Goal: Task Accomplishment & Management: Manage account settings

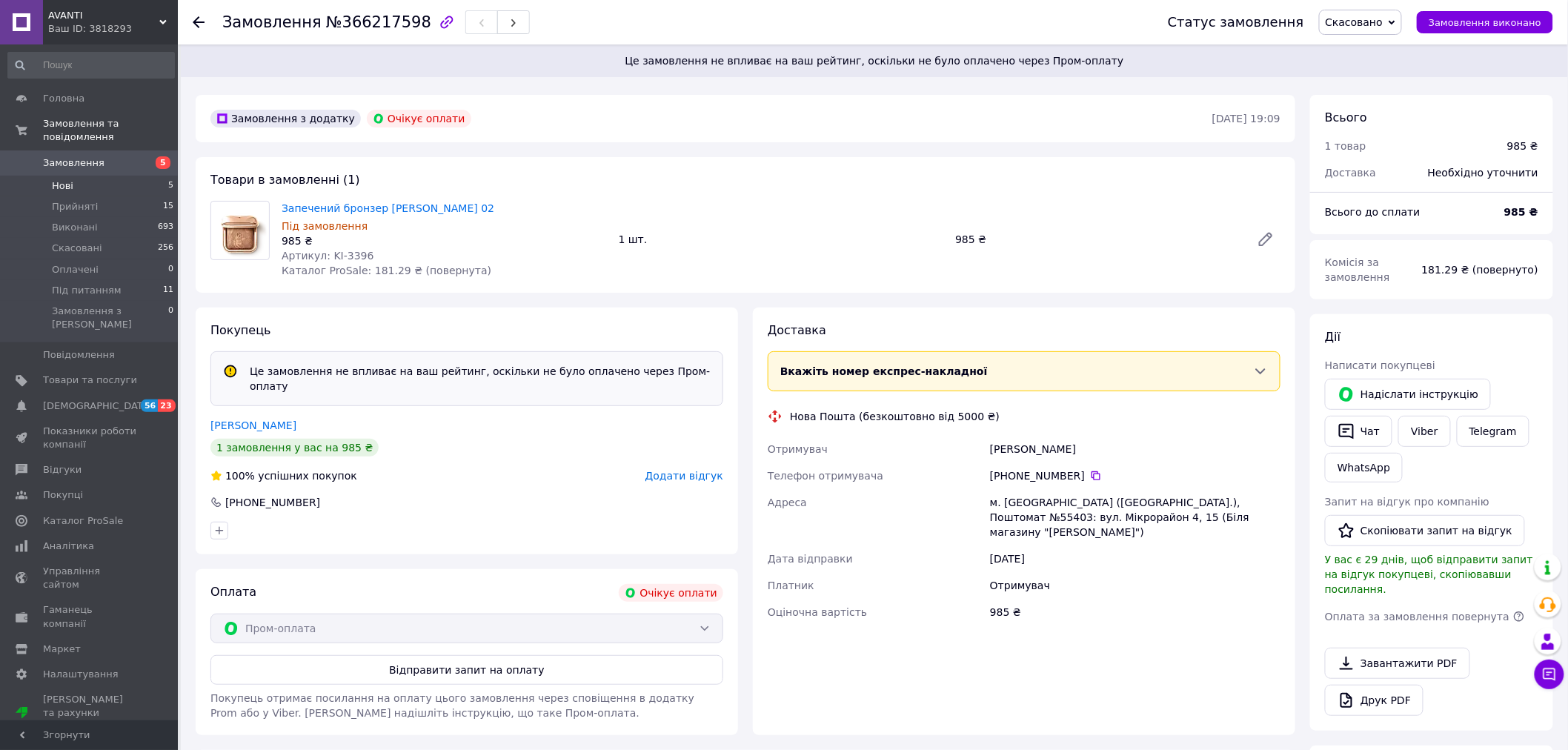
click at [112, 176] on li "Нові 5" at bounding box center [91, 186] width 182 height 21
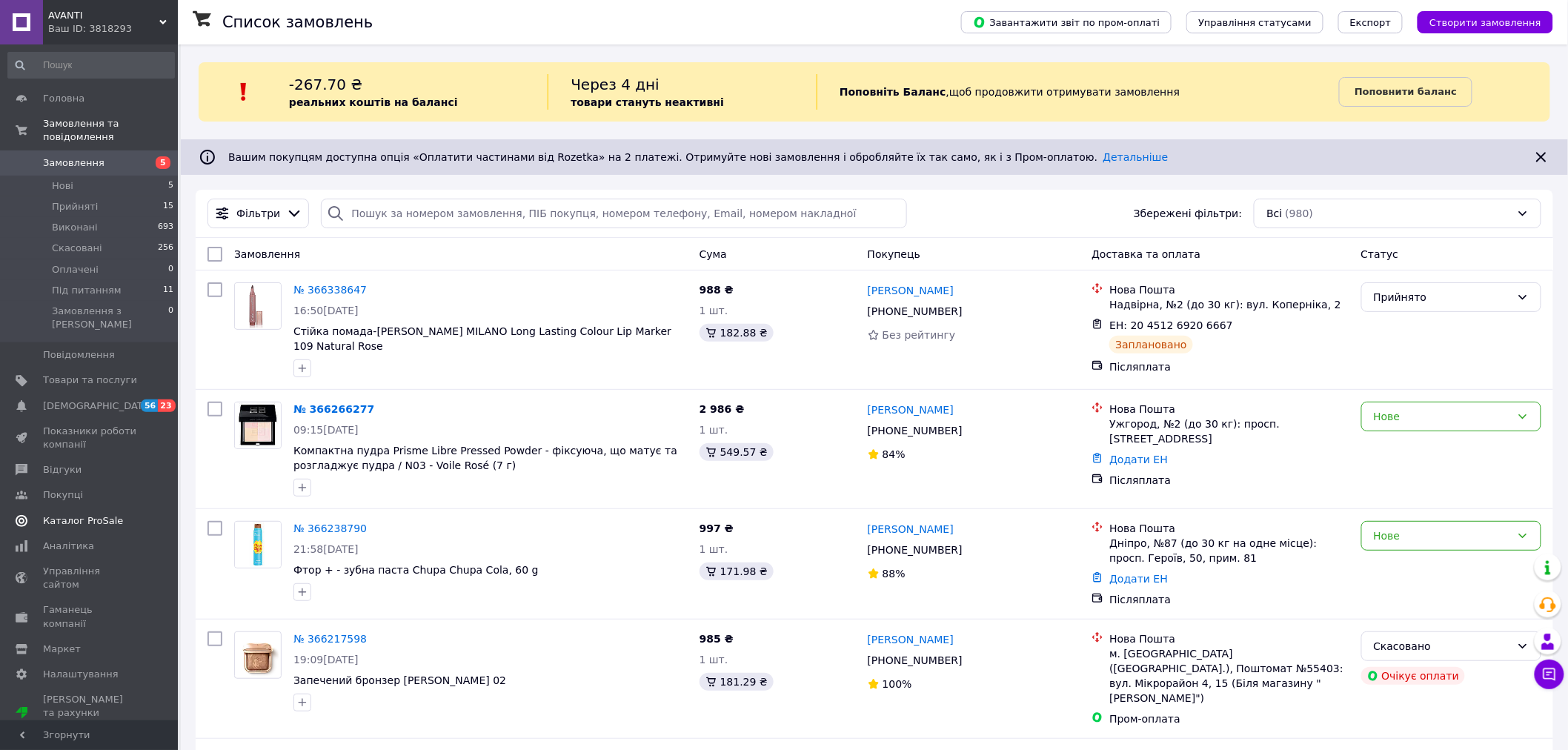
click at [94, 514] on span "Каталог ProSale" at bounding box center [82, 521] width 80 height 14
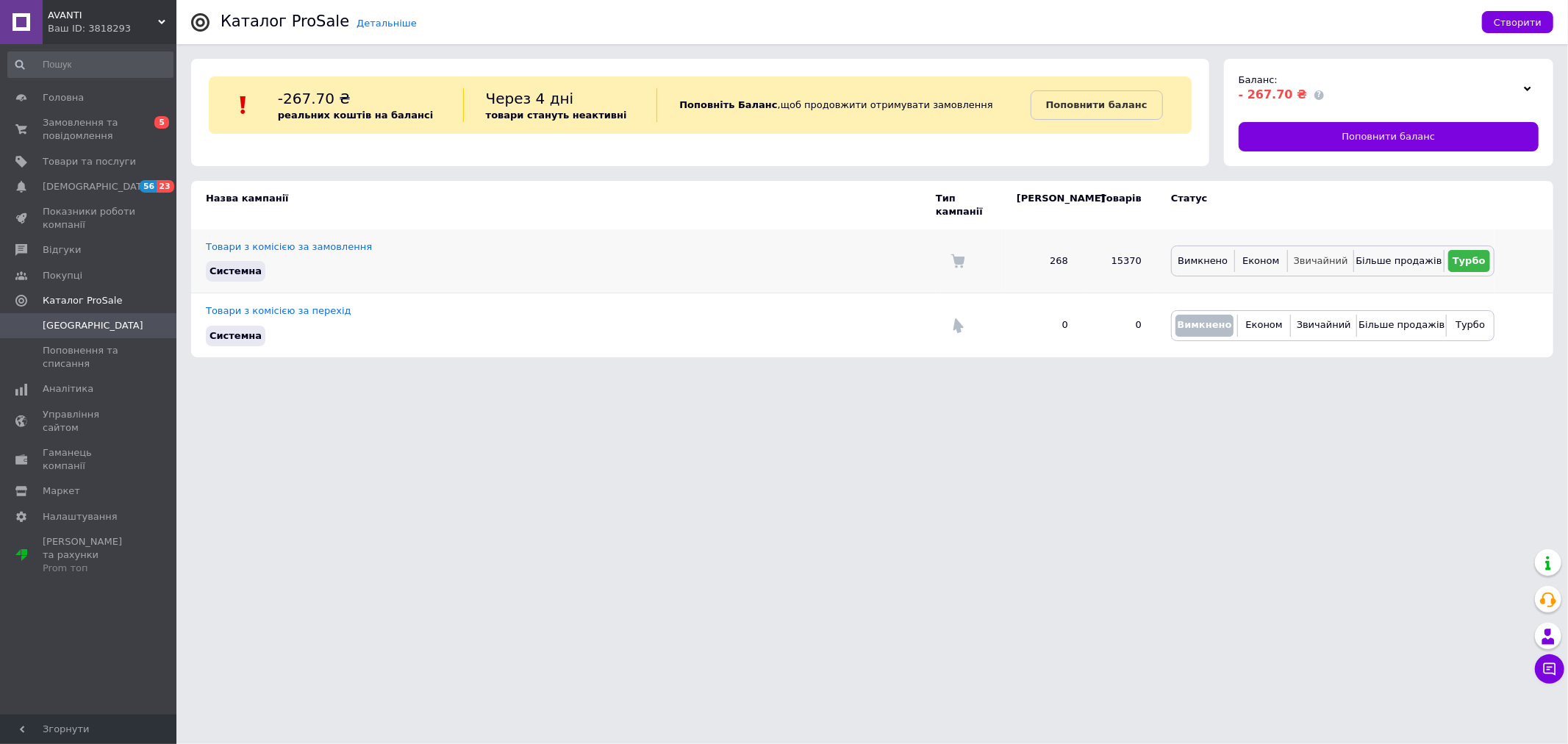
click at [1331, 255] on span "Звичайний" at bounding box center [1321, 260] width 54 height 11
click at [1376, 372] on html "AVANTI Ваш ID: 3818293 Сайт AVANTI Кабінет покупця Перевірити стан системи Стор…" at bounding box center [784, 186] width 1568 height 372
click at [71, 126] on span "Замовлення та повідомлення" at bounding box center [89, 129] width 94 height 26
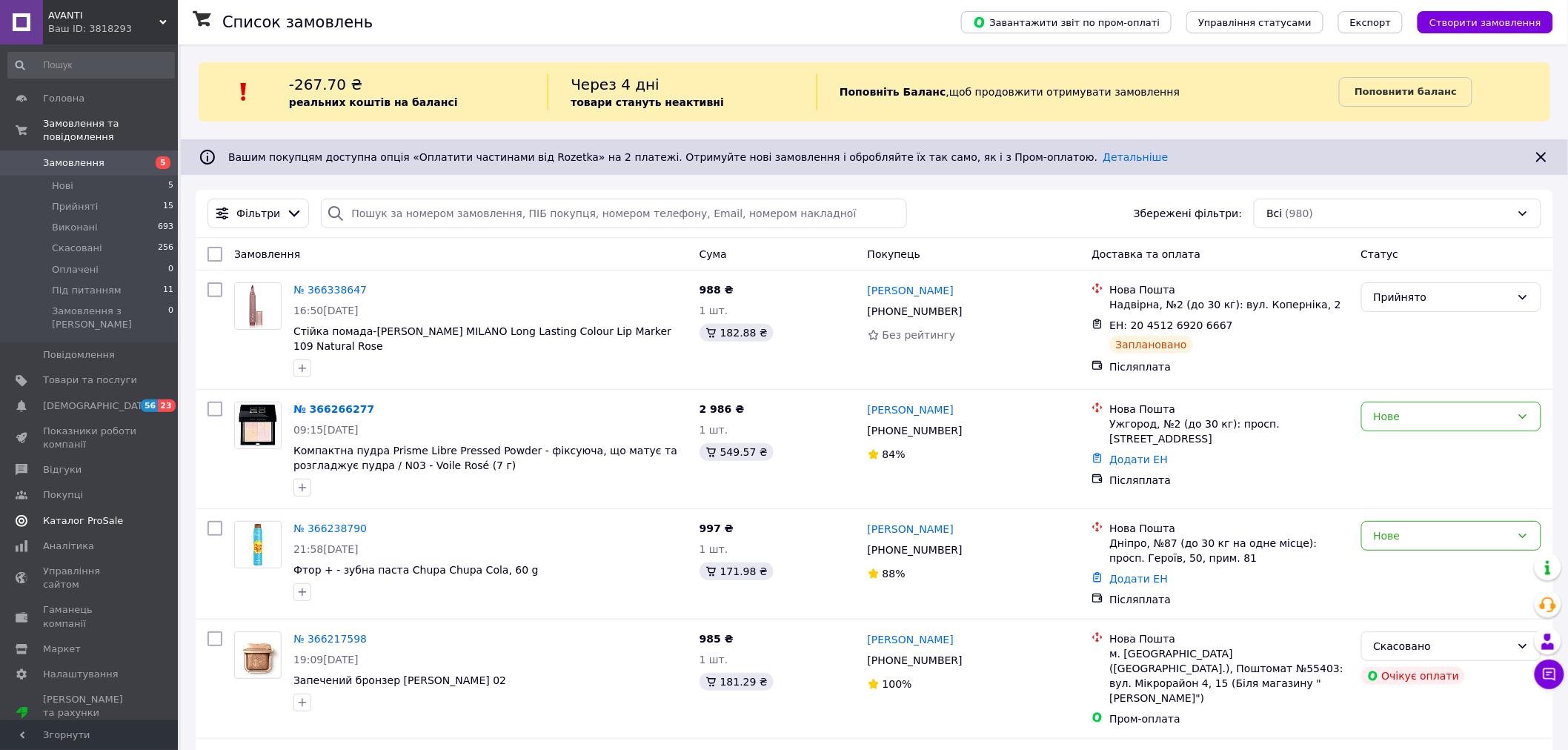
click at [100, 514] on span "Каталог ProSale" at bounding box center [82, 521] width 80 height 14
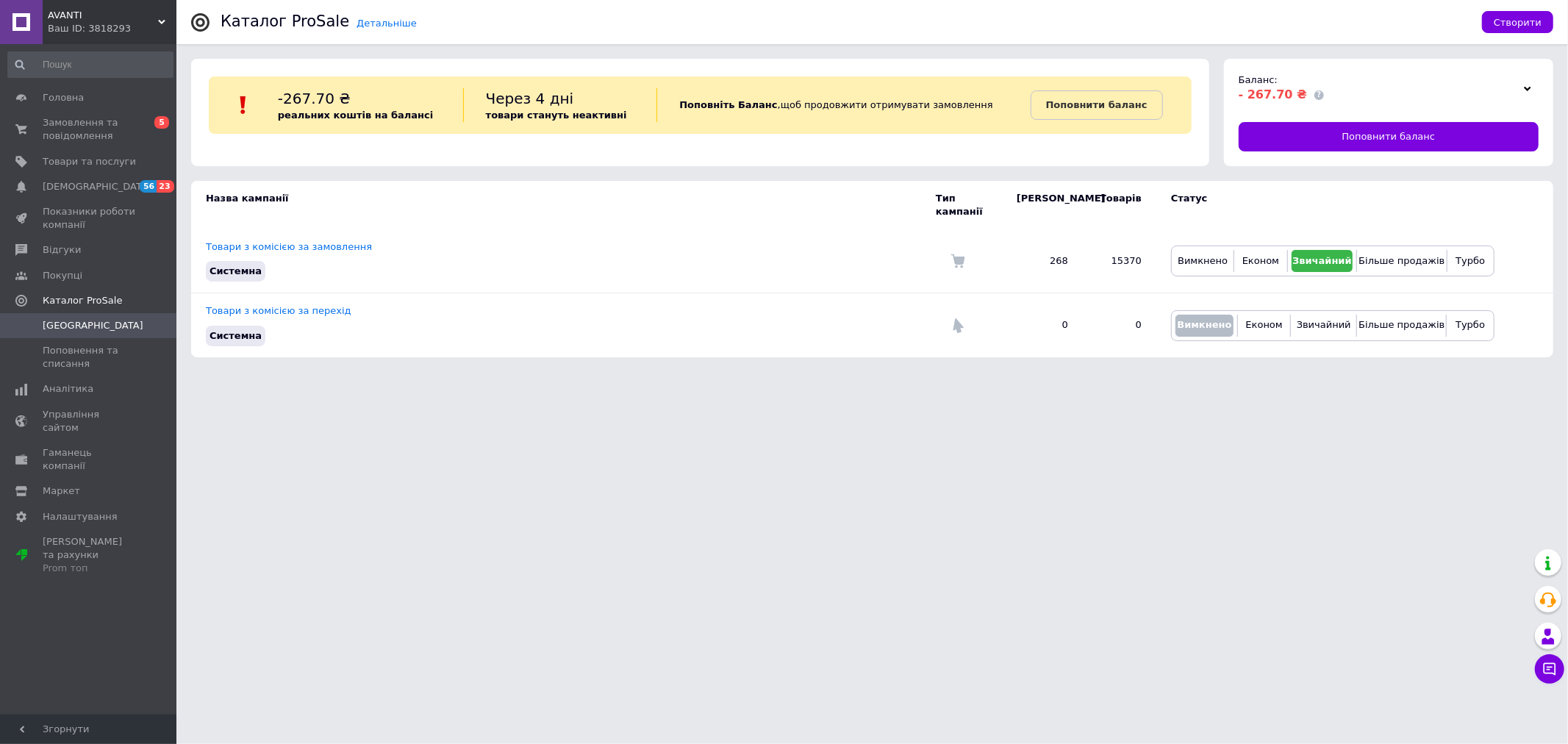
drag, startPoint x: 59, startPoint y: 134, endPoint x: 256, endPoint y: 218, distance: 214.2
click at [59, 134] on span "Замовлення та повідомлення" at bounding box center [89, 129] width 94 height 26
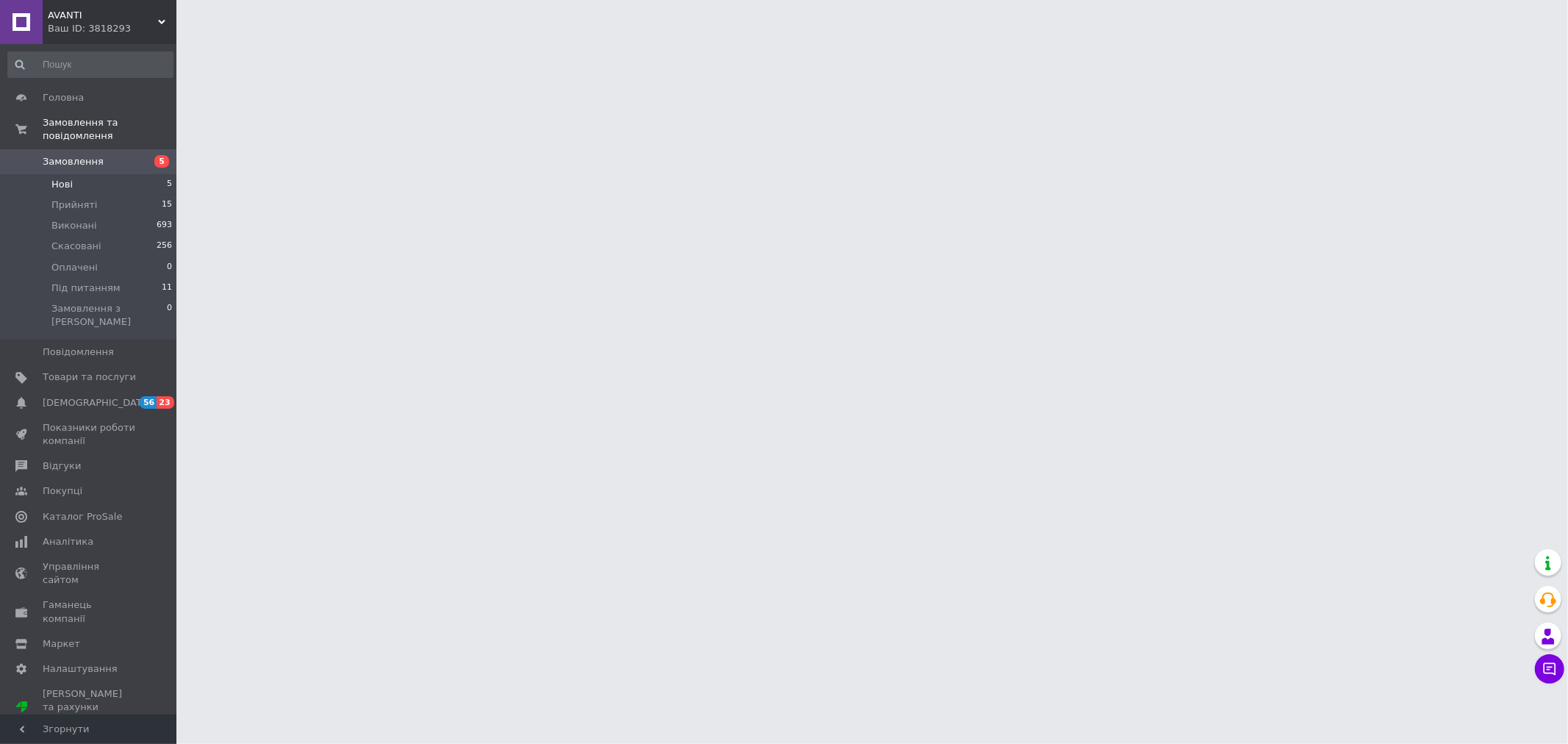
click at [75, 175] on li "Нові 5" at bounding box center [90, 185] width 180 height 20
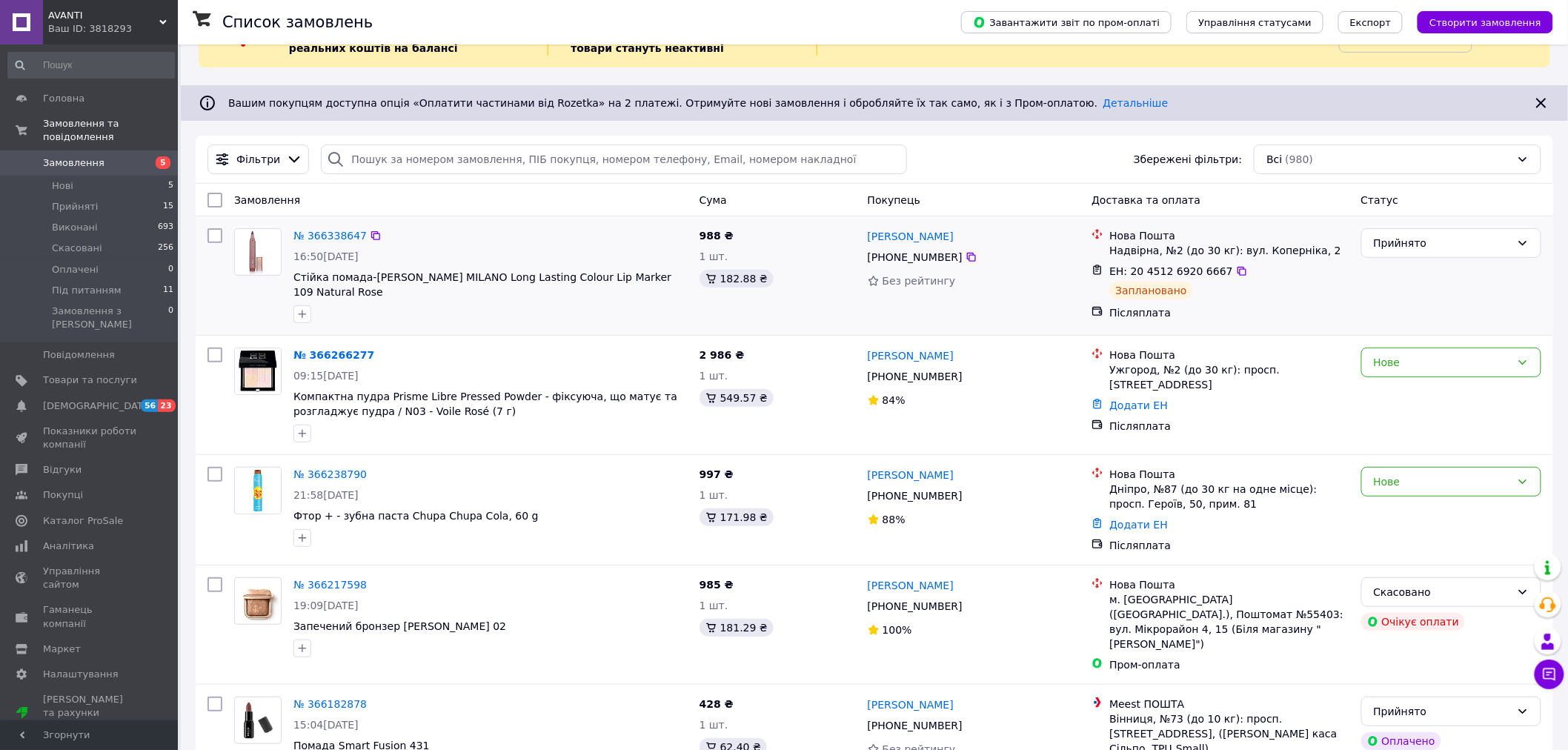
scroll to position [82, 0]
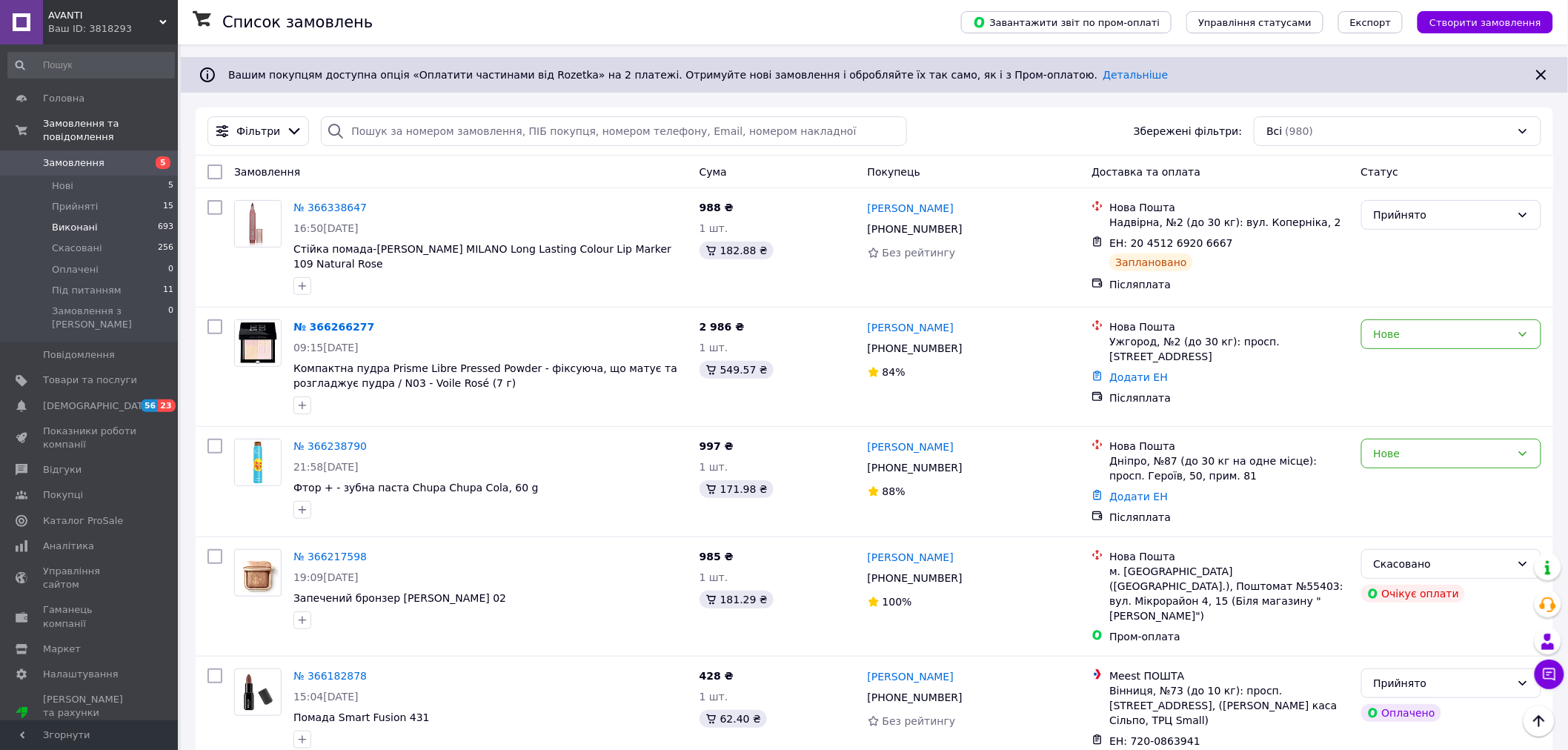
click at [76, 221] on span "Виконані" at bounding box center [75, 227] width 46 height 14
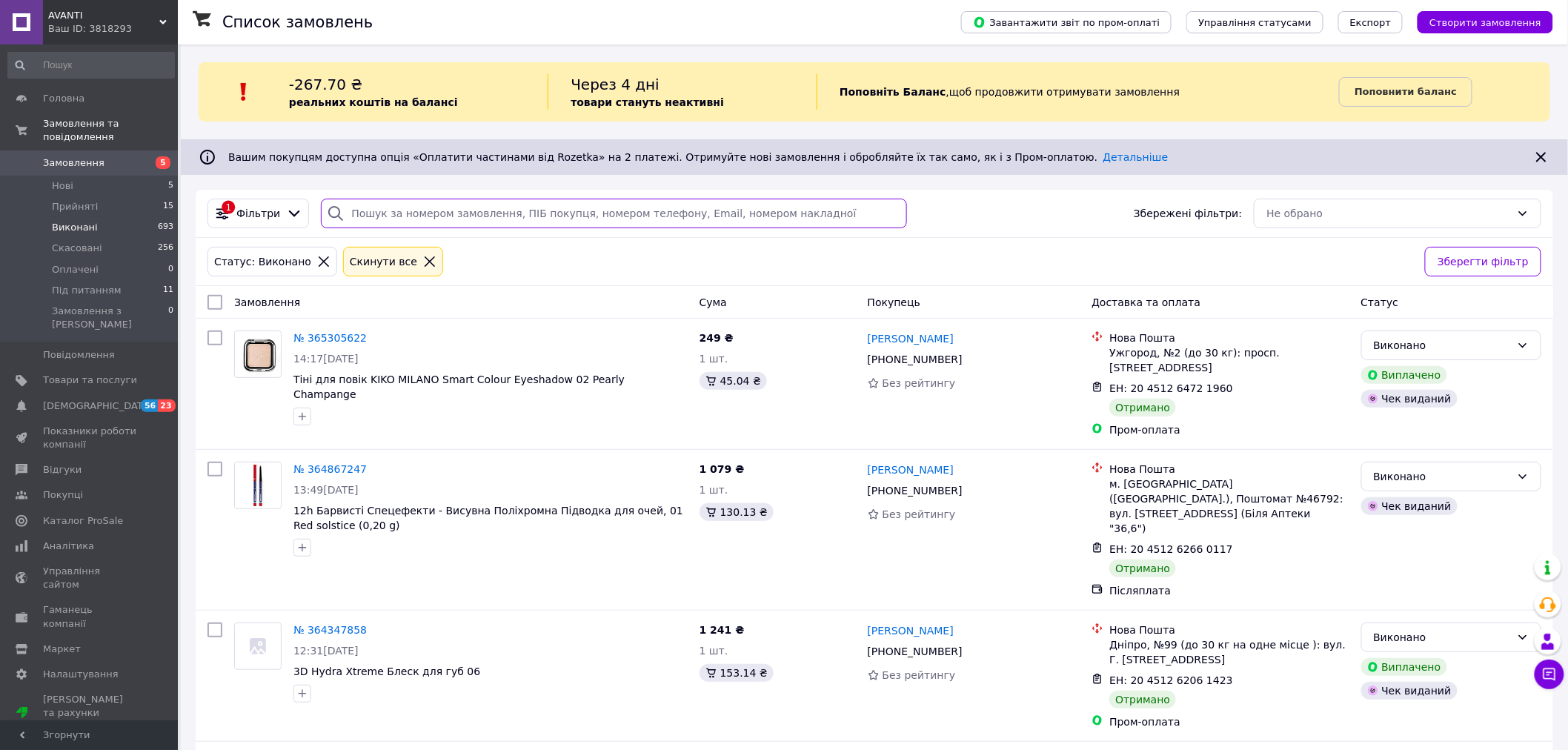
click at [434, 218] on input "search" at bounding box center [614, 213] width 586 height 30
paste input "Компактна пудра Prisme Libre Pressed Powder"
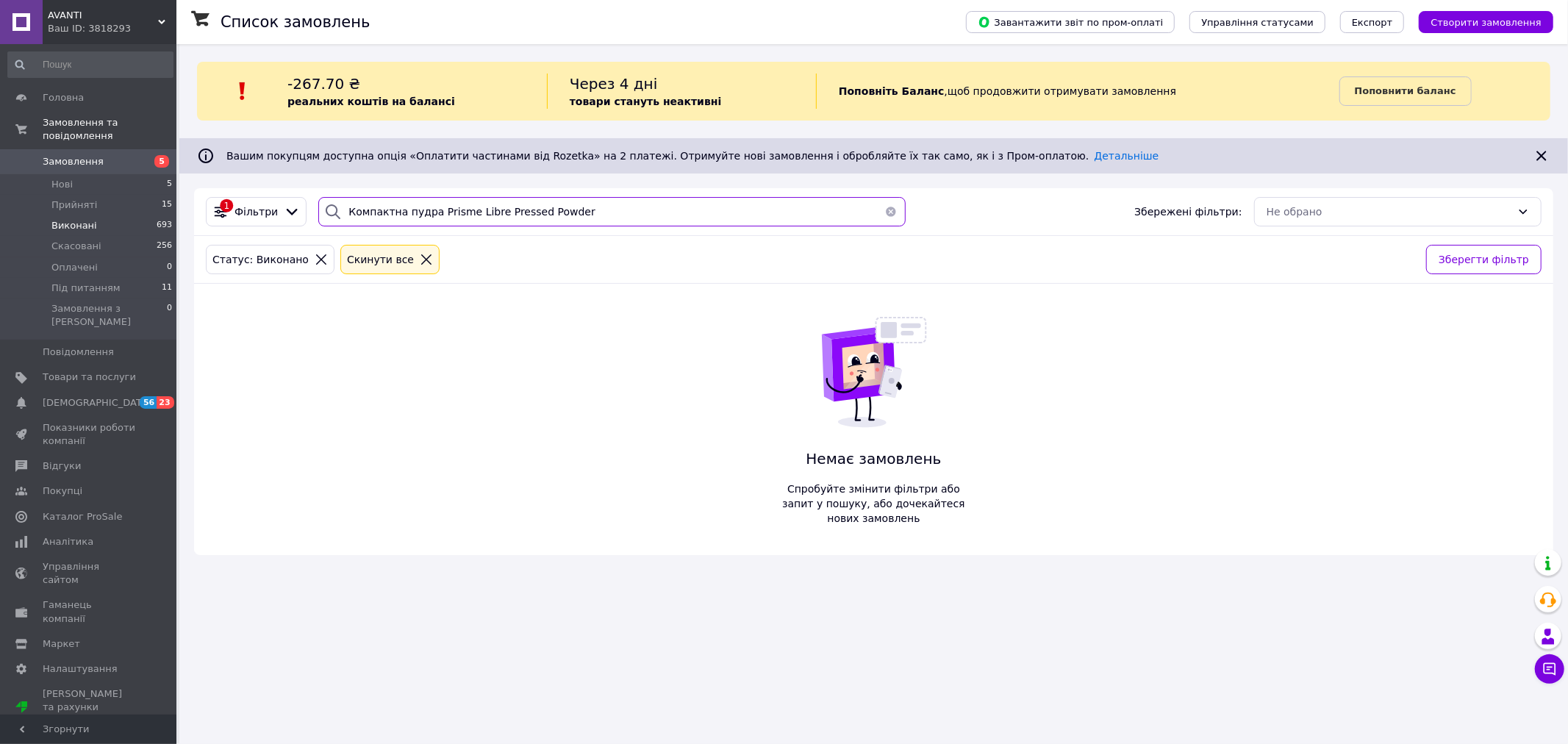
click at [606, 210] on input "Компактна пудра Prisme Libre Pressed Powder" at bounding box center [612, 211] width 587 height 30
type input "Компактна пудра"
click at [66, 219] on span "Виконані" at bounding box center [74, 226] width 46 height 14
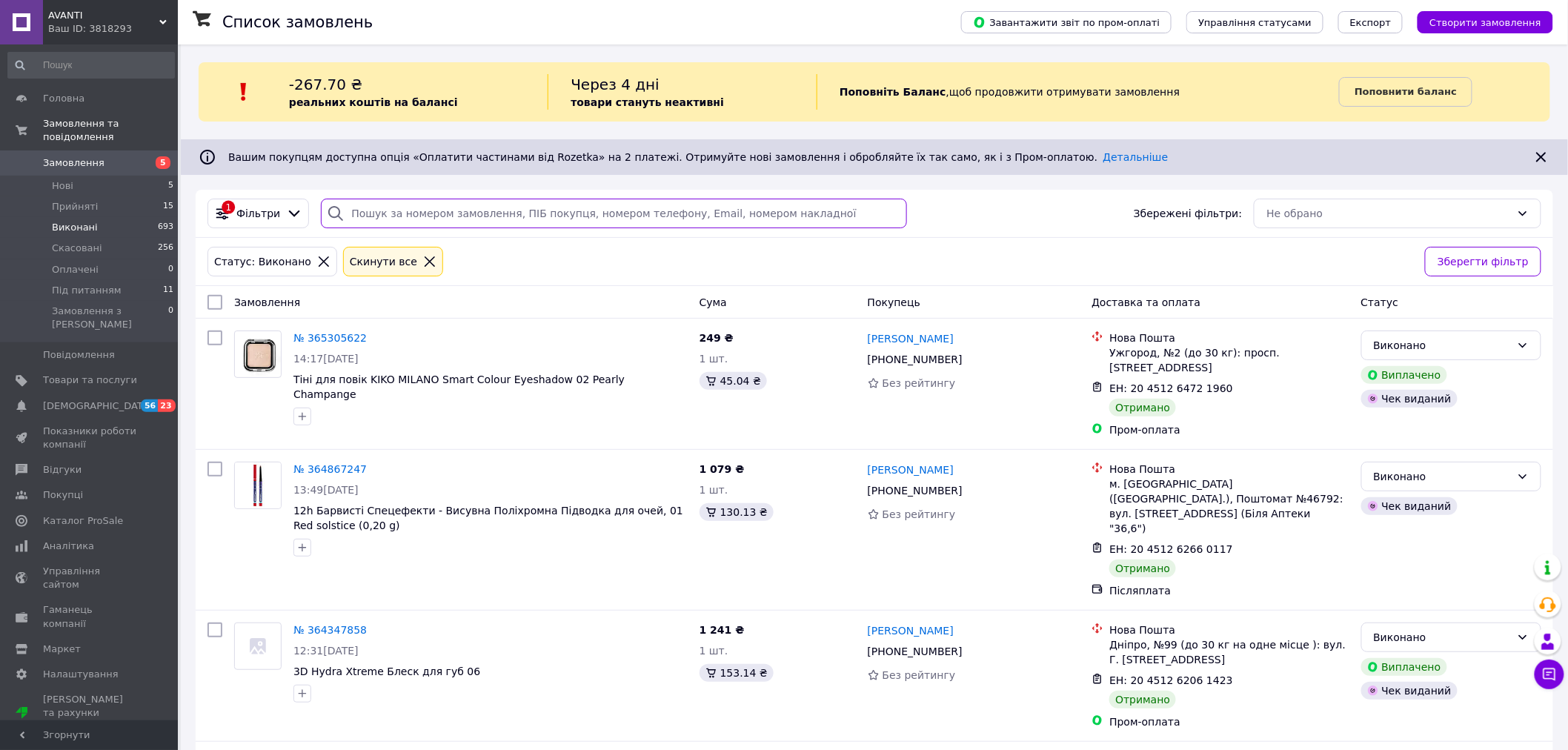
click at [360, 201] on input "search" at bounding box center [614, 213] width 586 height 30
paste input "Компактна пудра Prisme Libre Pressed Powder"
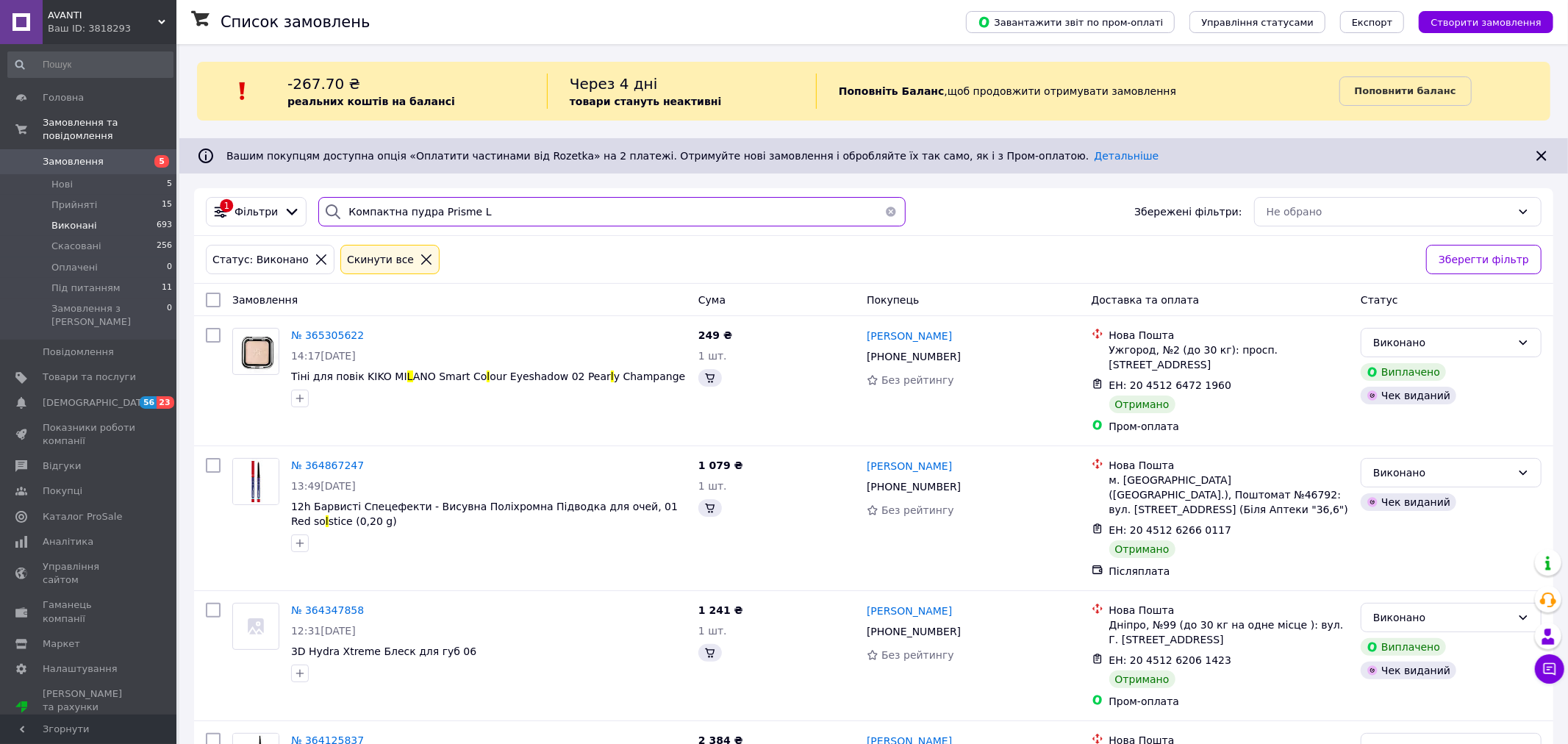
click at [568, 209] on input "Компактна пудра Prisme L" at bounding box center [612, 211] width 587 height 30
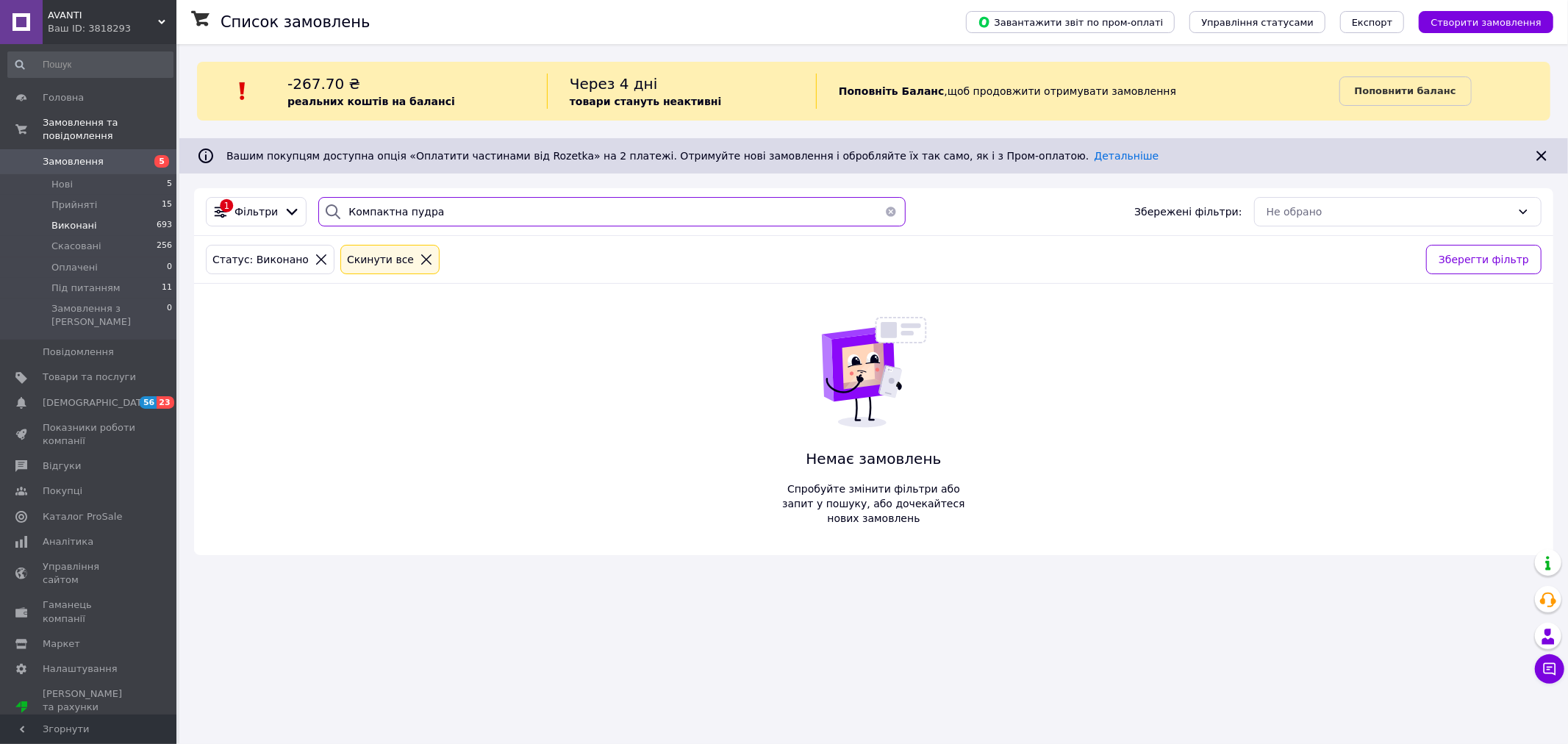
type input "Компактна пудра"
click at [83, 175] on li "Нові 5" at bounding box center [90, 185] width 180 height 20
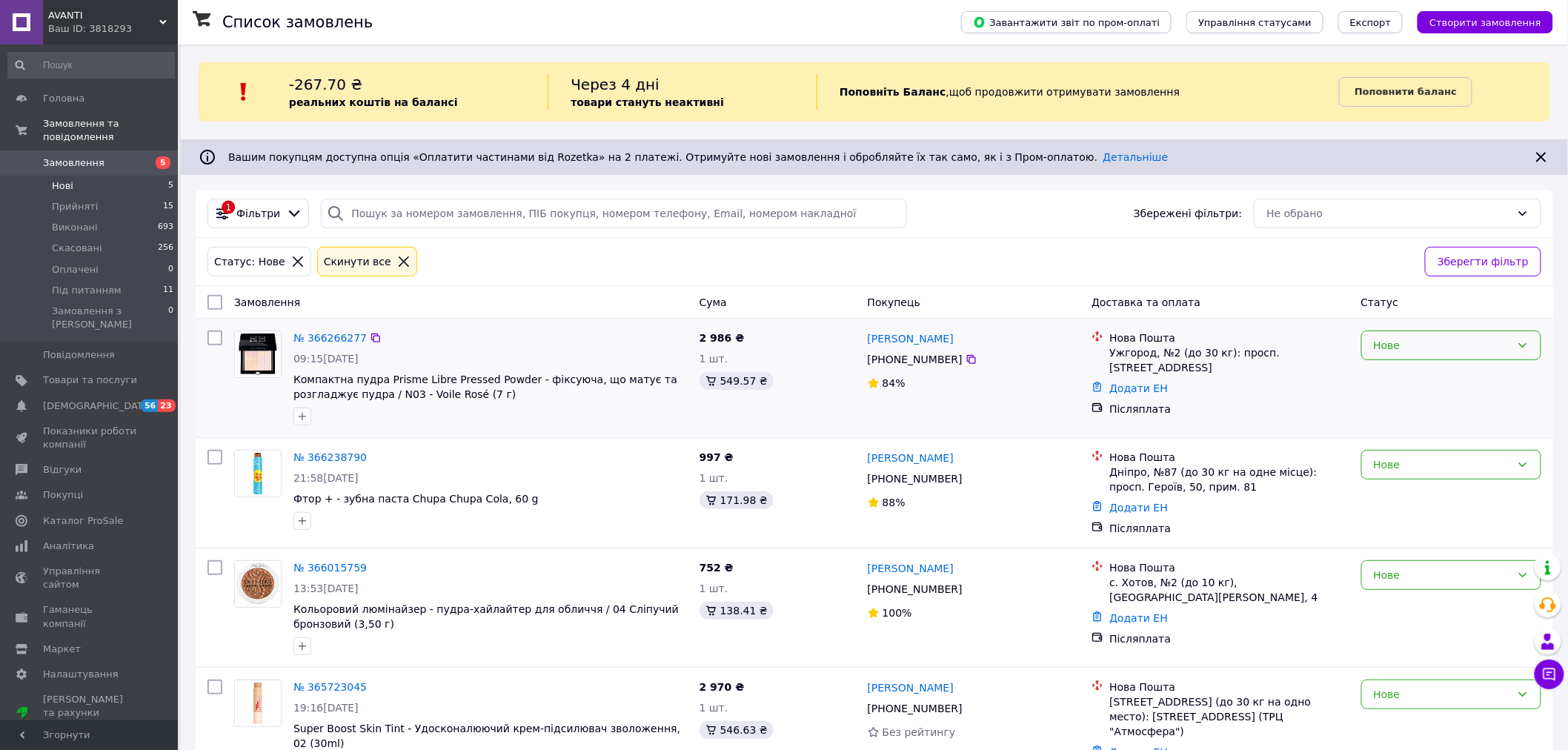
click at [1514, 342] on div "Нове" at bounding box center [1451, 345] width 180 height 30
click at [1491, 376] on li "Прийнято" at bounding box center [1451, 378] width 179 height 27
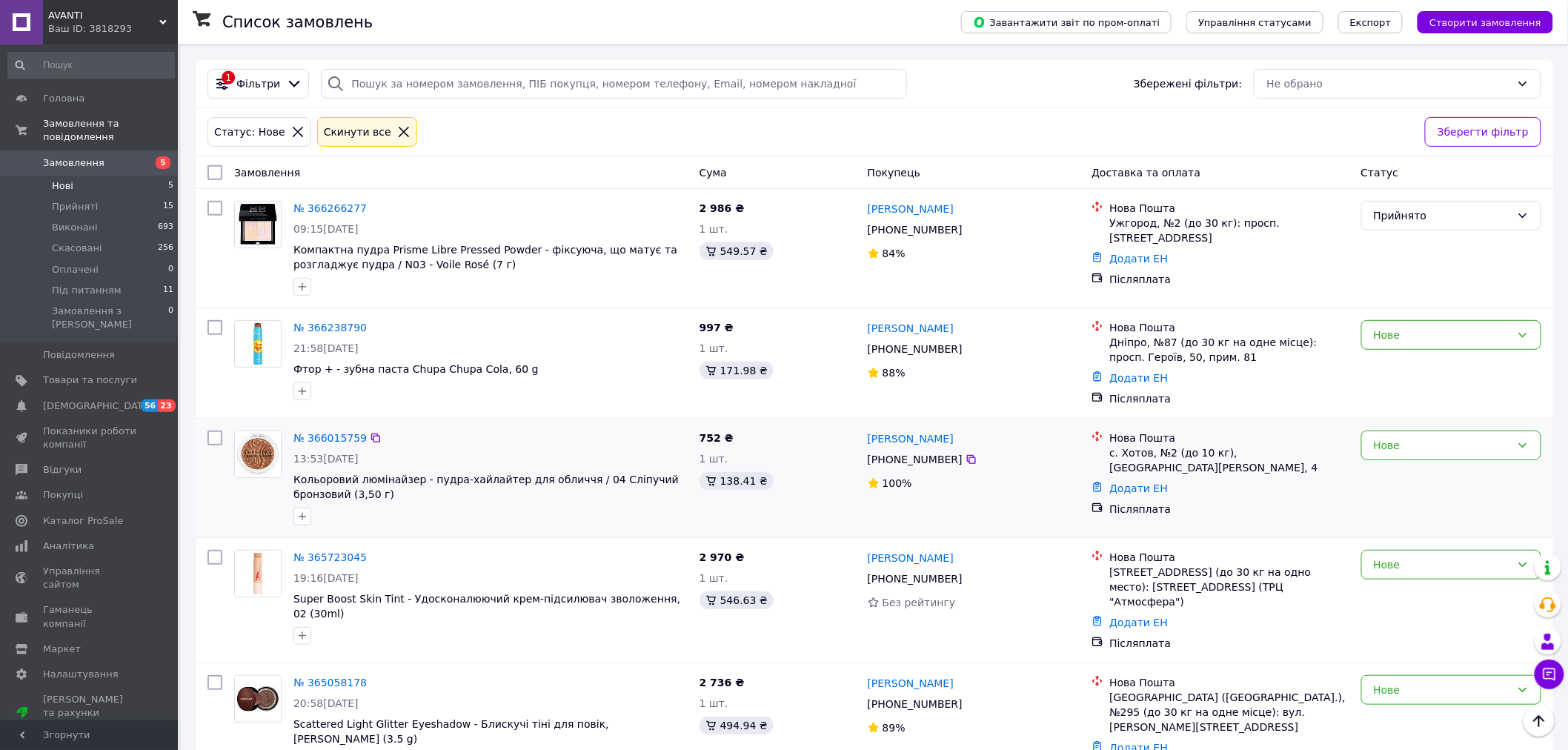
scroll to position [154, 0]
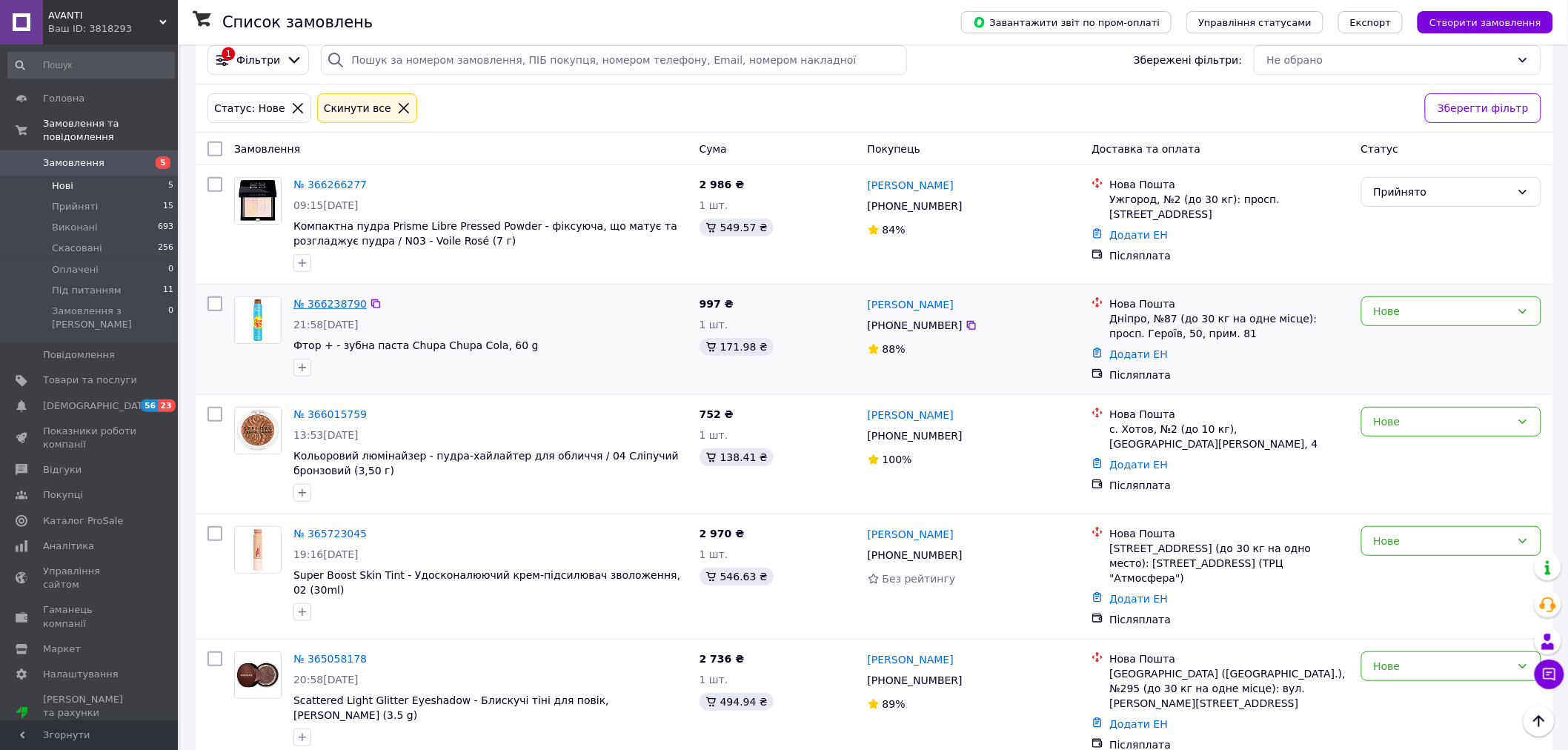
click at [321, 305] on link "№ 366238790" at bounding box center [330, 304] width 73 height 12
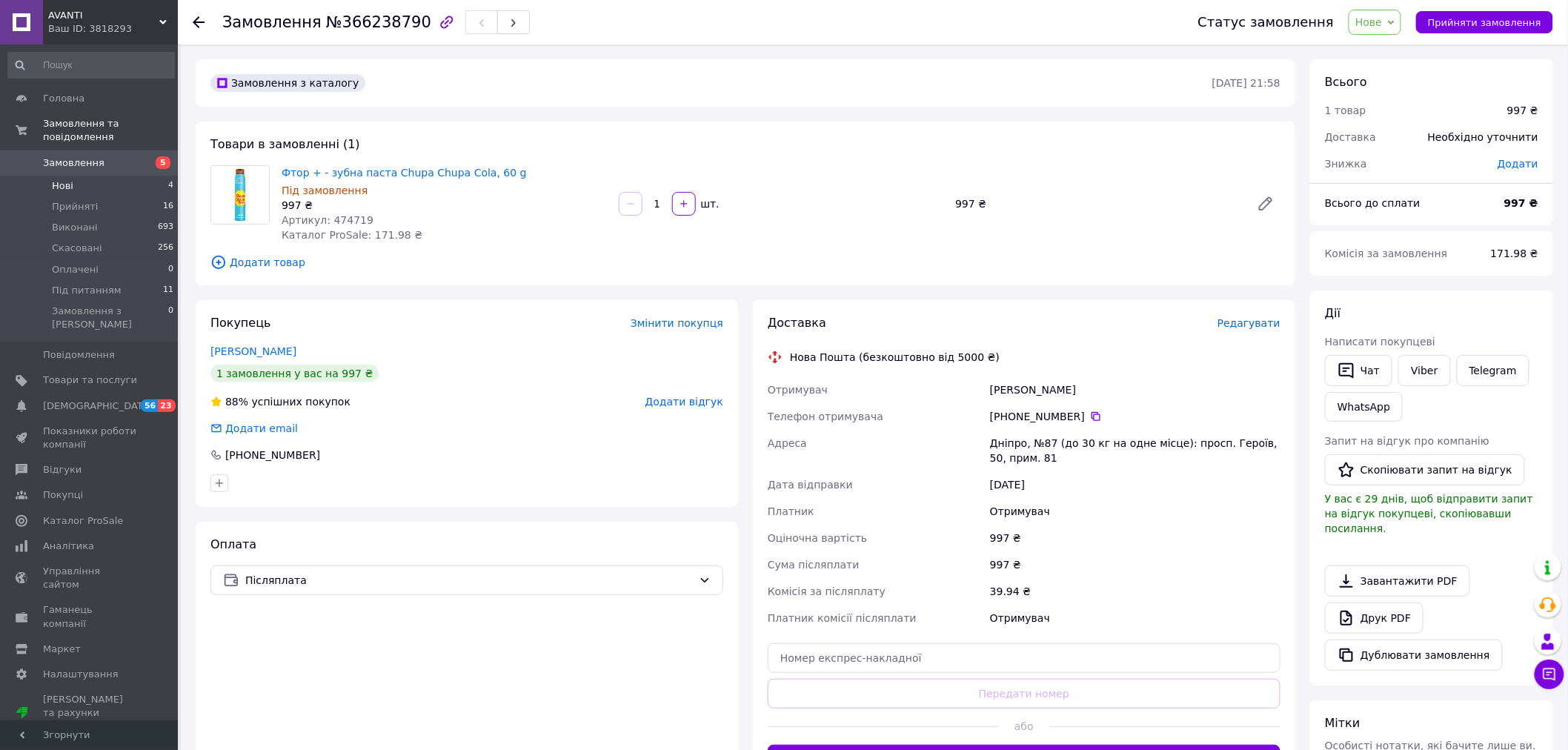
click at [95, 176] on li "Нові 4" at bounding box center [91, 186] width 182 height 21
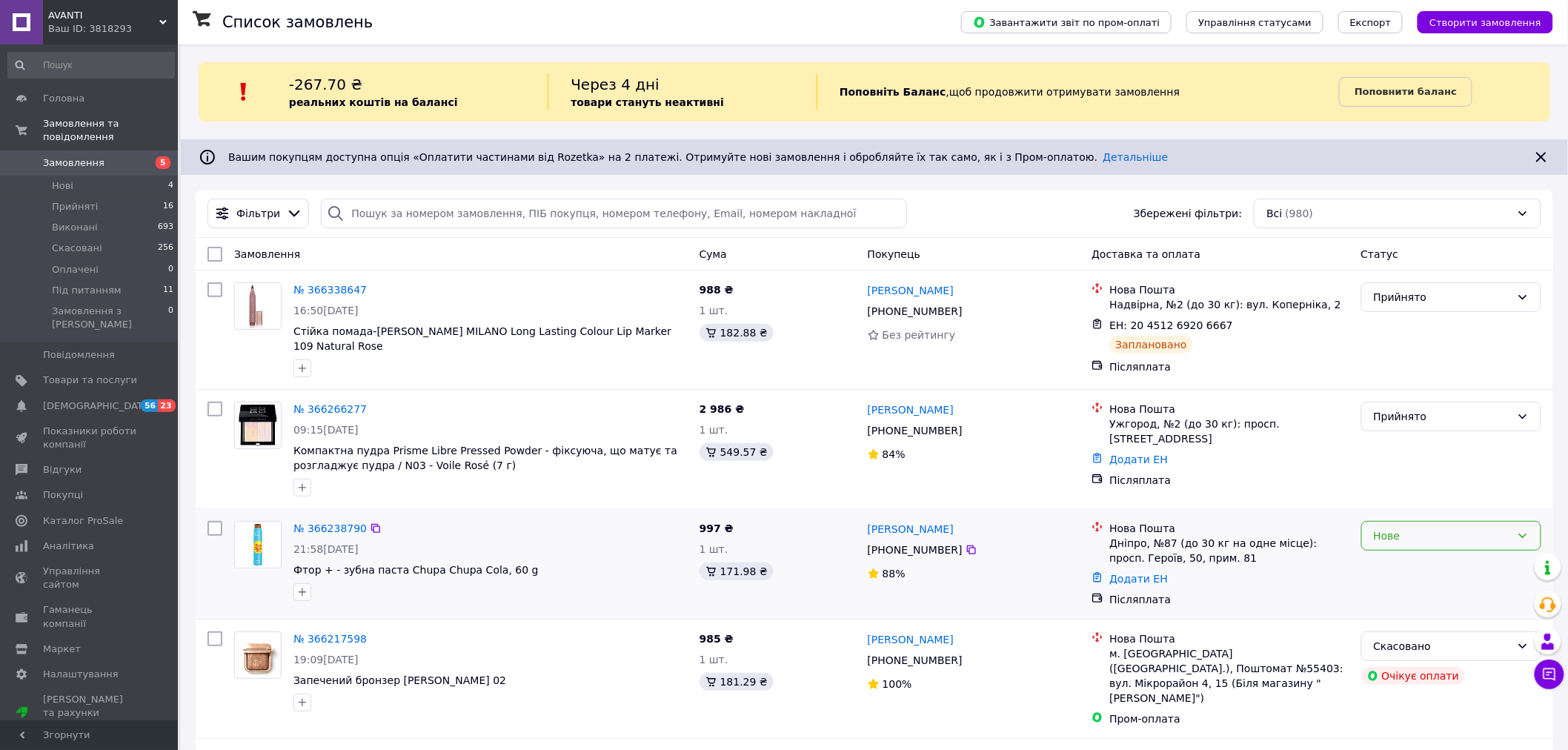
click at [1476, 535] on div "Нове" at bounding box center [1443, 535] width 137 height 16
click at [1441, 566] on li "Прийнято" at bounding box center [1451, 569] width 179 height 27
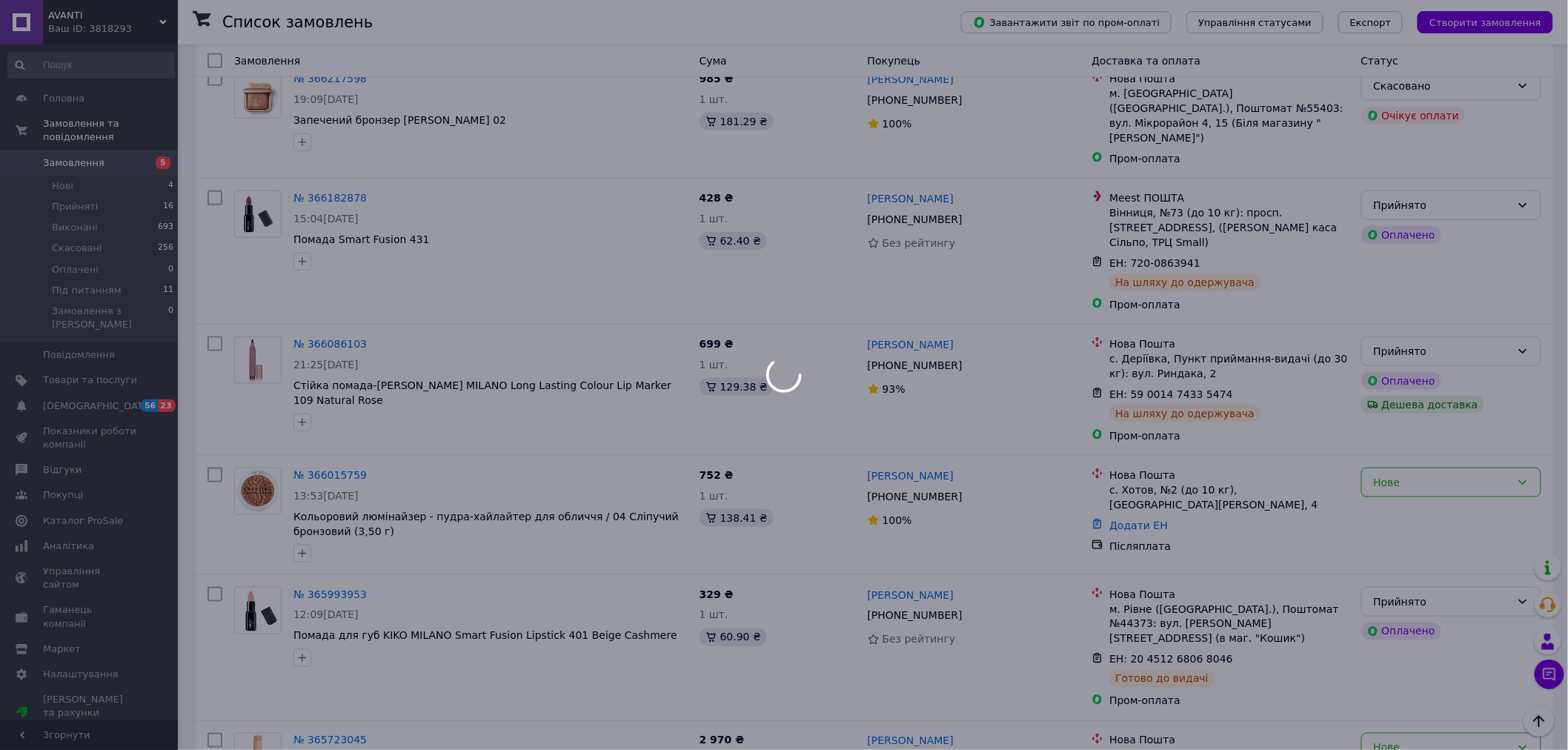
scroll to position [576, 0]
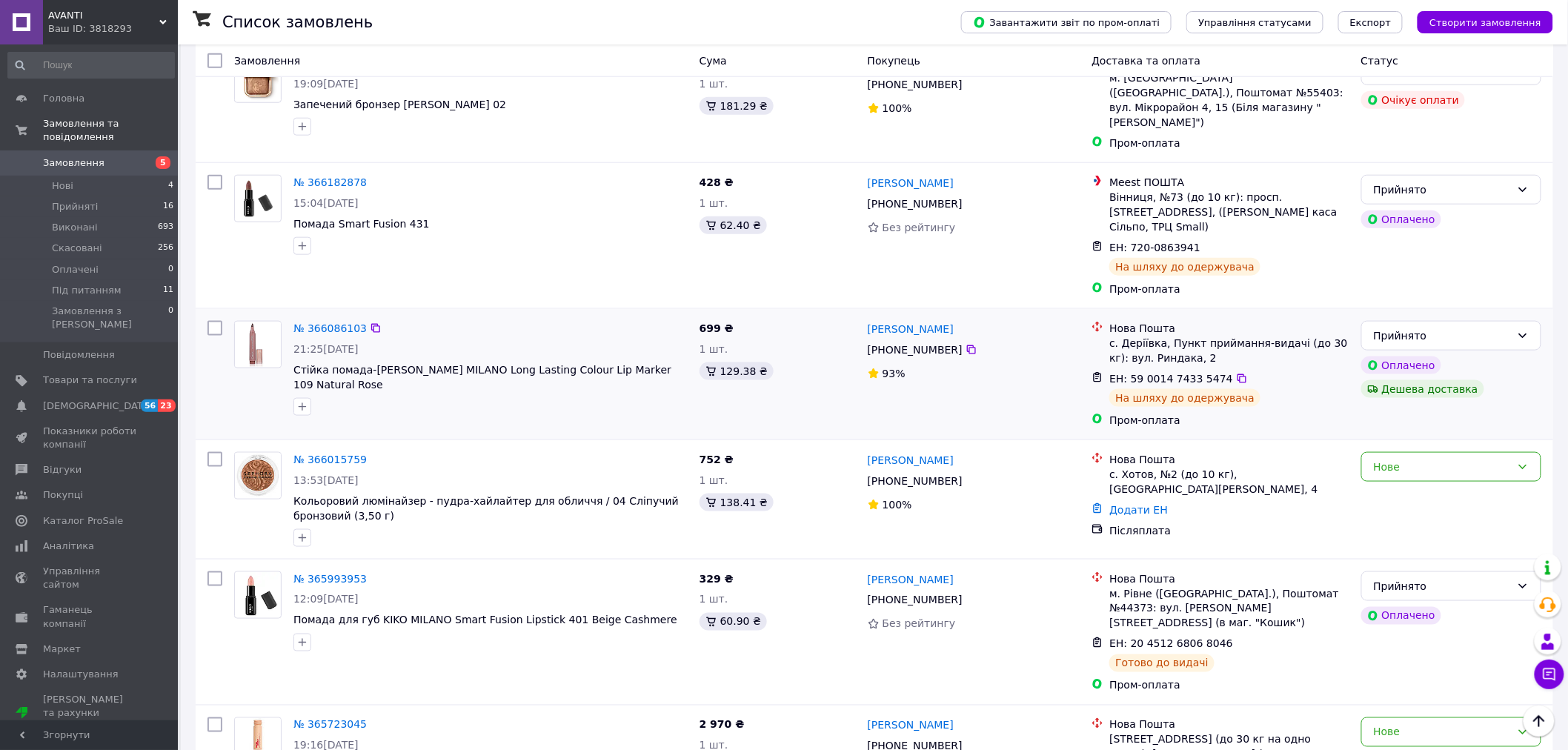
drag, startPoint x: 323, startPoint y: 426, endPoint x: 397, endPoint y: 381, distance: 86.6
click at [397, 395] on div at bounding box center [491, 407] width 400 height 24
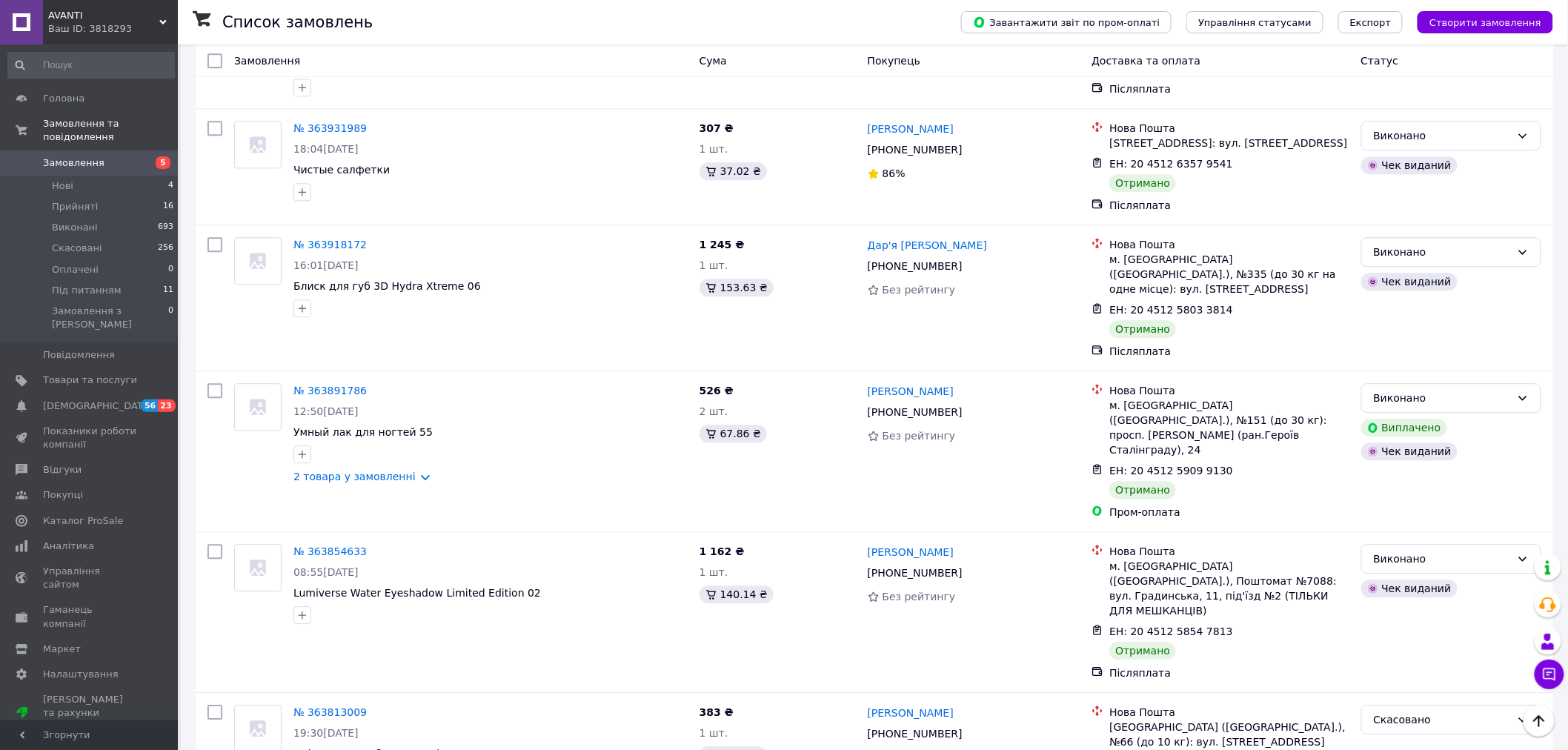
scroll to position [3788, 0]
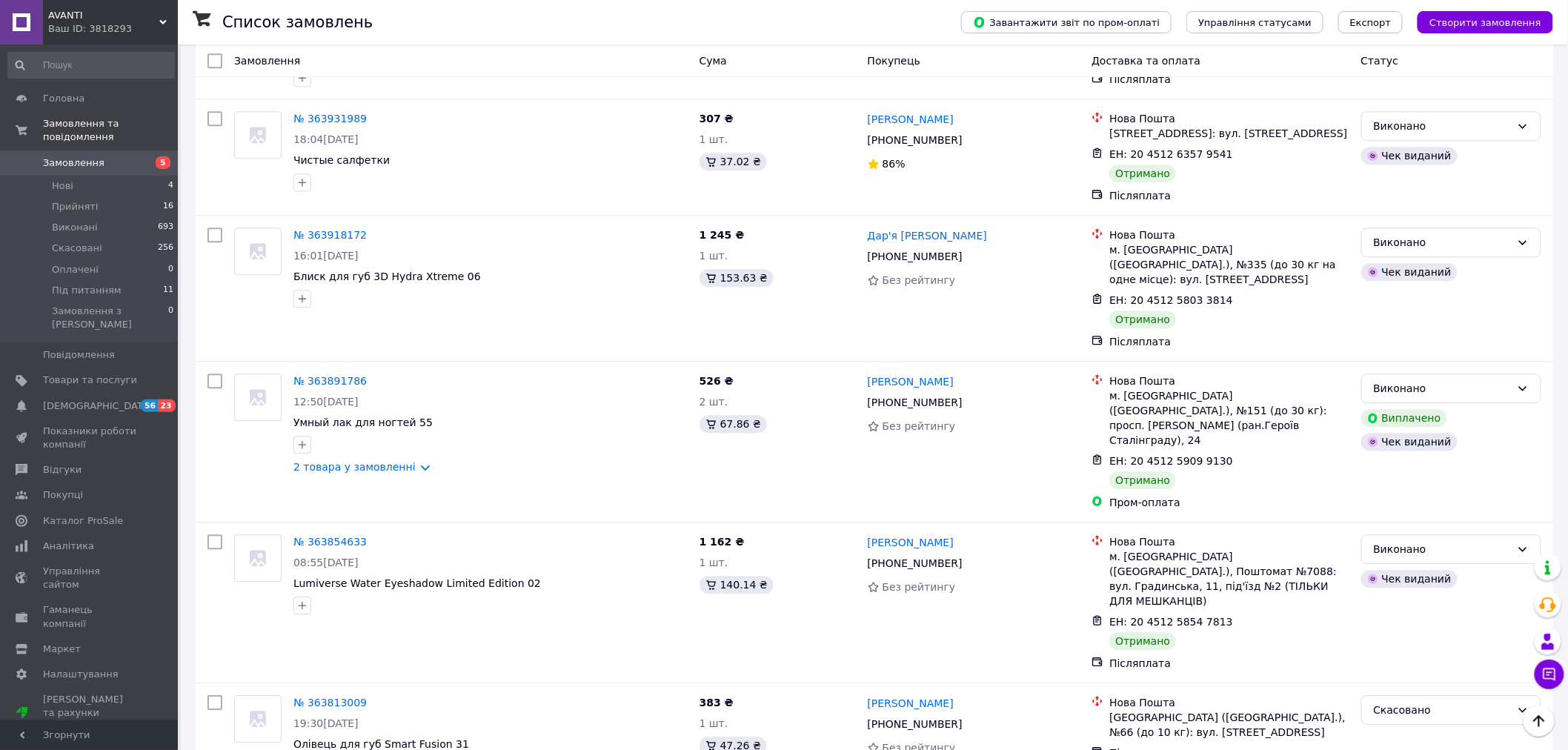
click at [1415, 539] on li "Виконано" at bounding box center [1451, 542] width 179 height 27
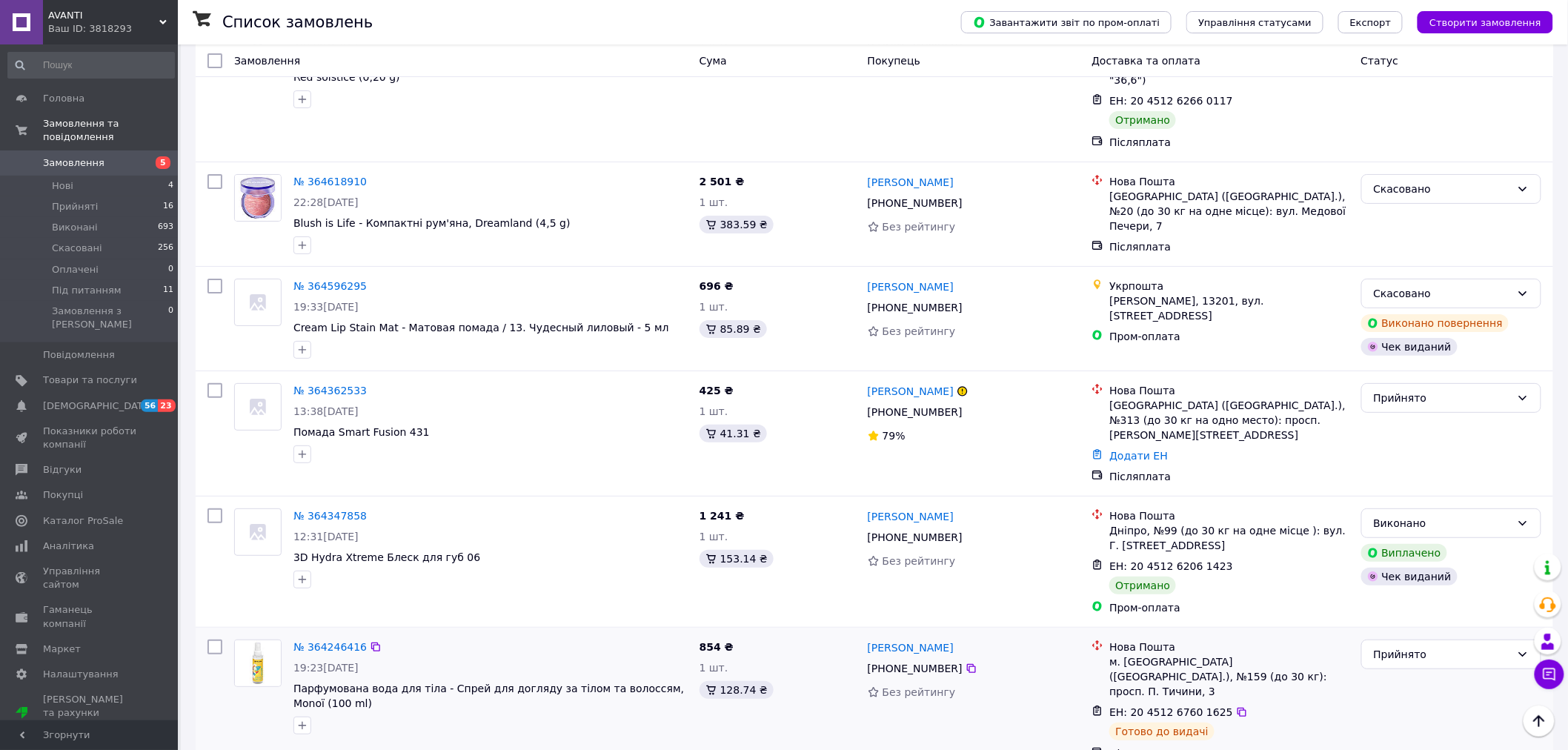
scroll to position [2223, 0]
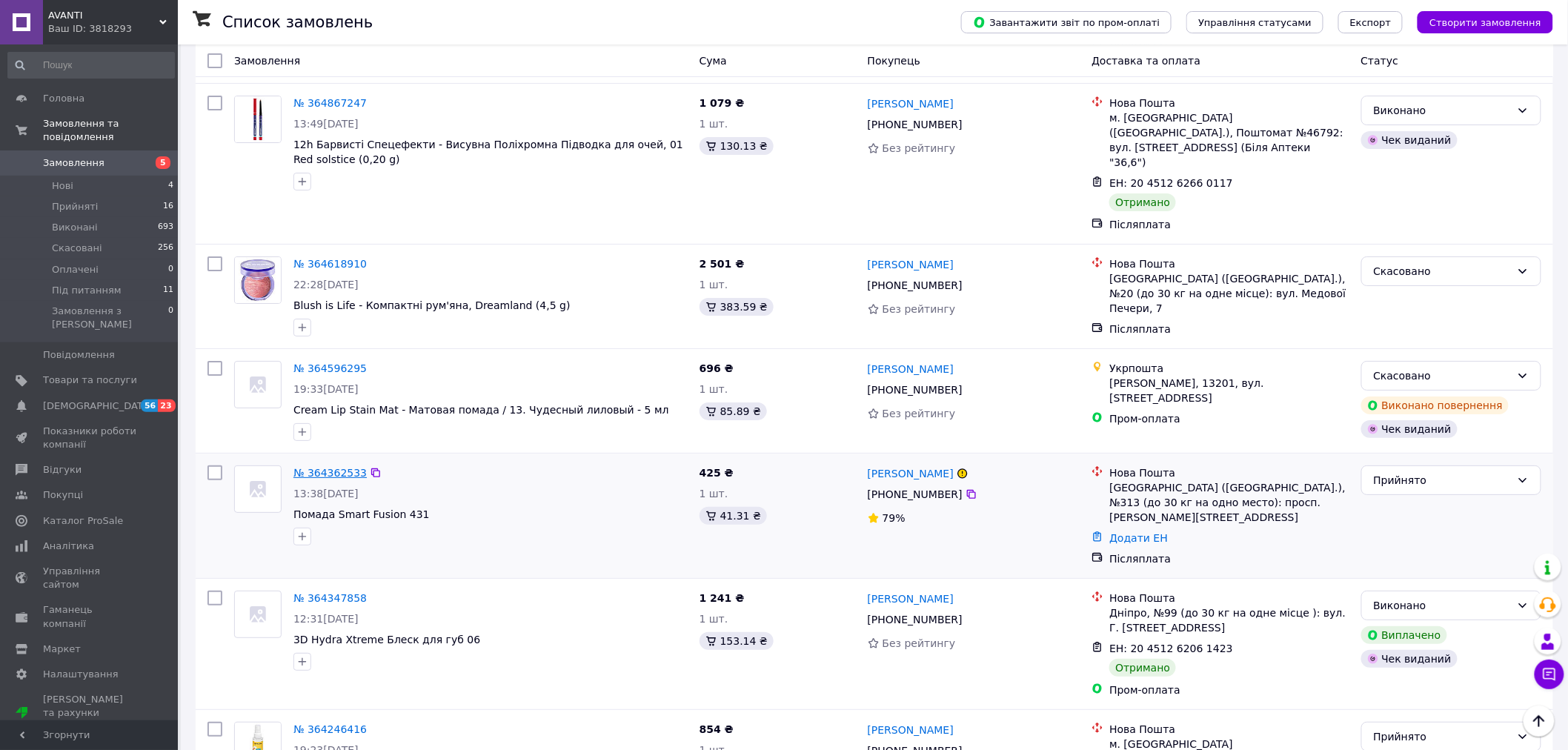
click at [329, 467] on link "№ 364362533" at bounding box center [330, 473] width 73 height 12
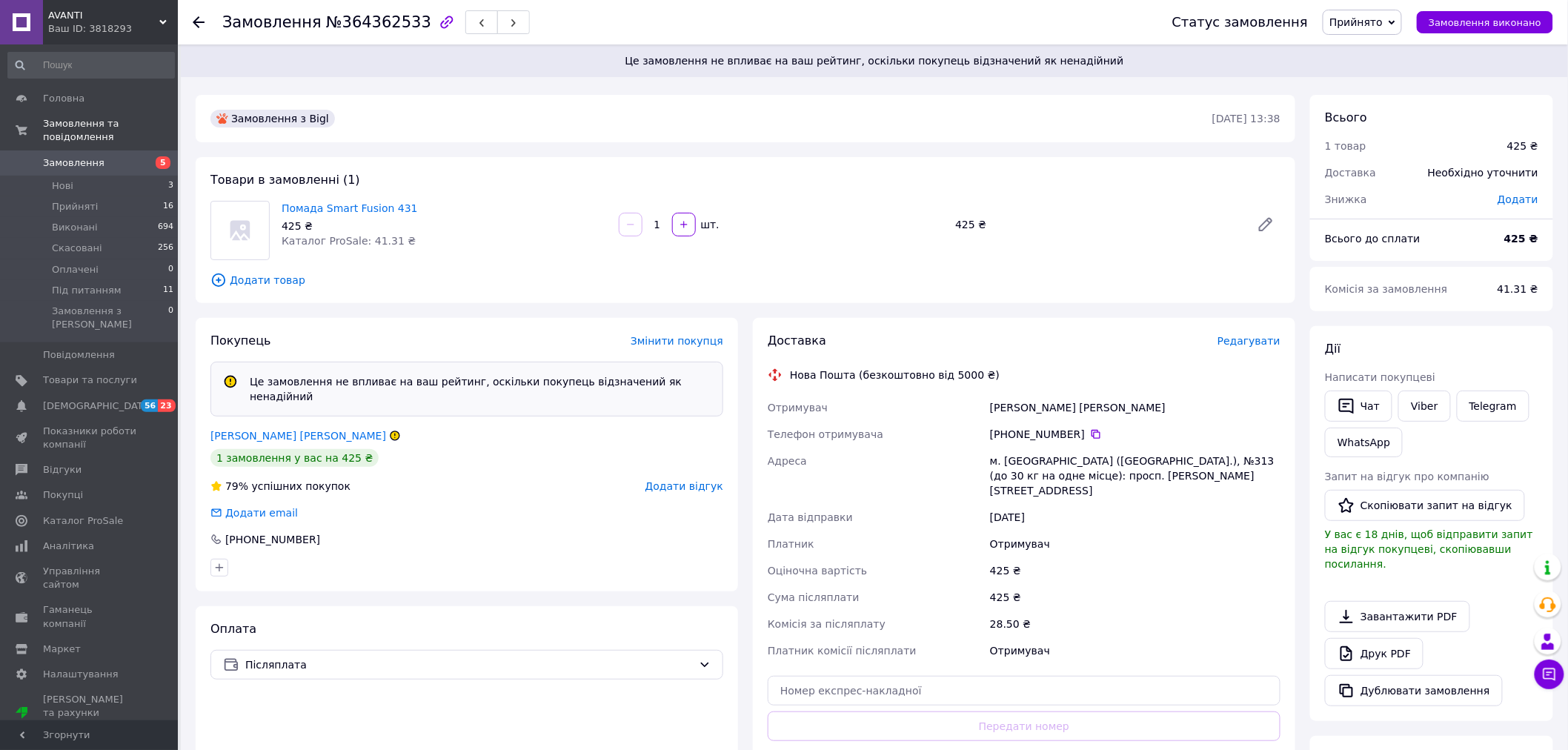
click at [1377, 18] on span "Прийнято" at bounding box center [1356, 22] width 53 height 12
click at [1378, 76] on li "Скасовано" at bounding box center [1365, 74] width 84 height 22
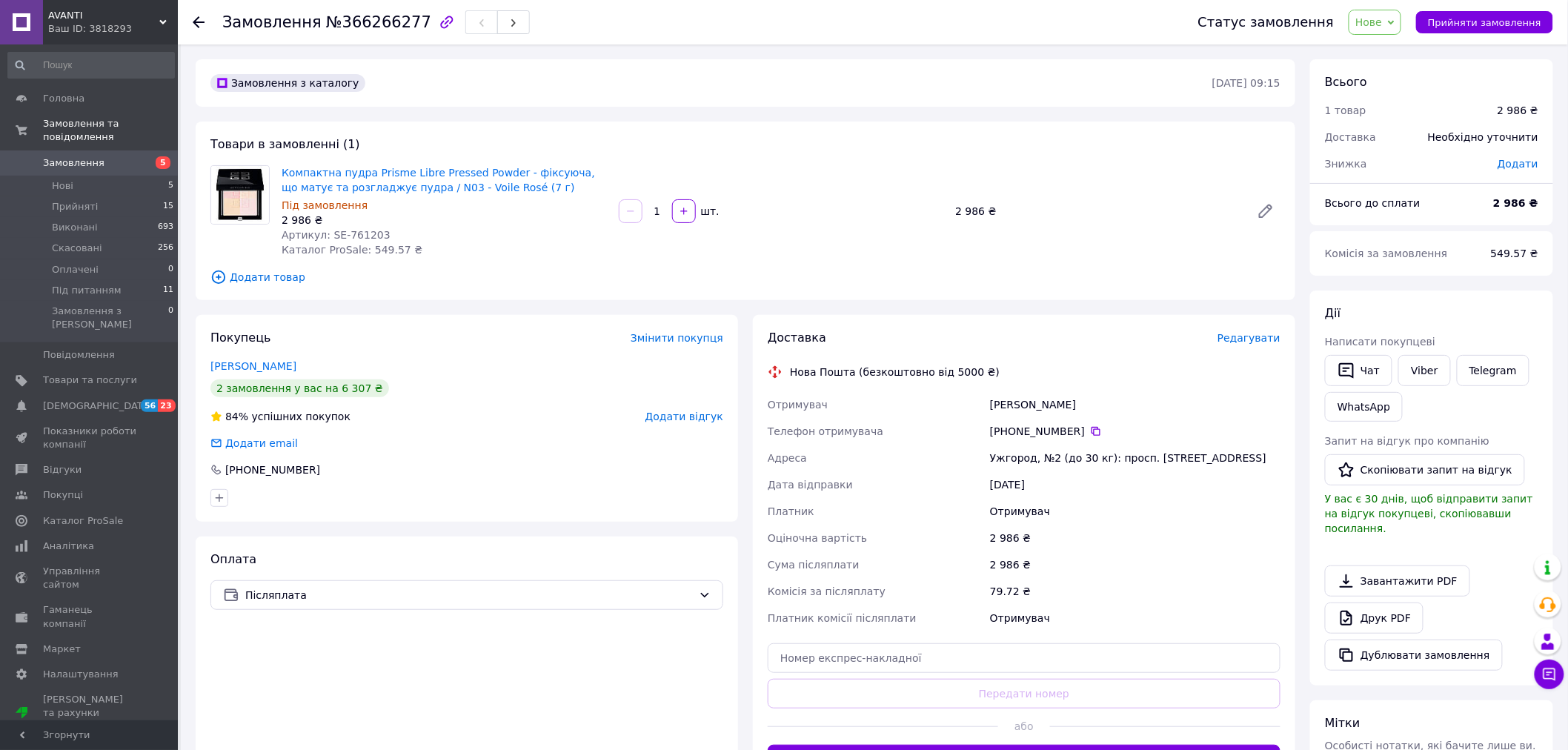
click at [242, 374] on div "Покупець Змінити покупця Кирлик Наташа 2 замовлення у вас на 6 307 ₴ 84% успішн…" at bounding box center [467, 418] width 542 height 207
click at [243, 386] on div "2 замовлення у вас на 6 307 ₴" at bounding box center [300, 388] width 179 height 18
click at [294, 383] on div "2 замовлення у вас на 6 307 ₴" at bounding box center [300, 388] width 179 height 18
click at [302, 388] on div "2 замовлення у вас на 6 307 ₴" at bounding box center [300, 388] width 179 height 18
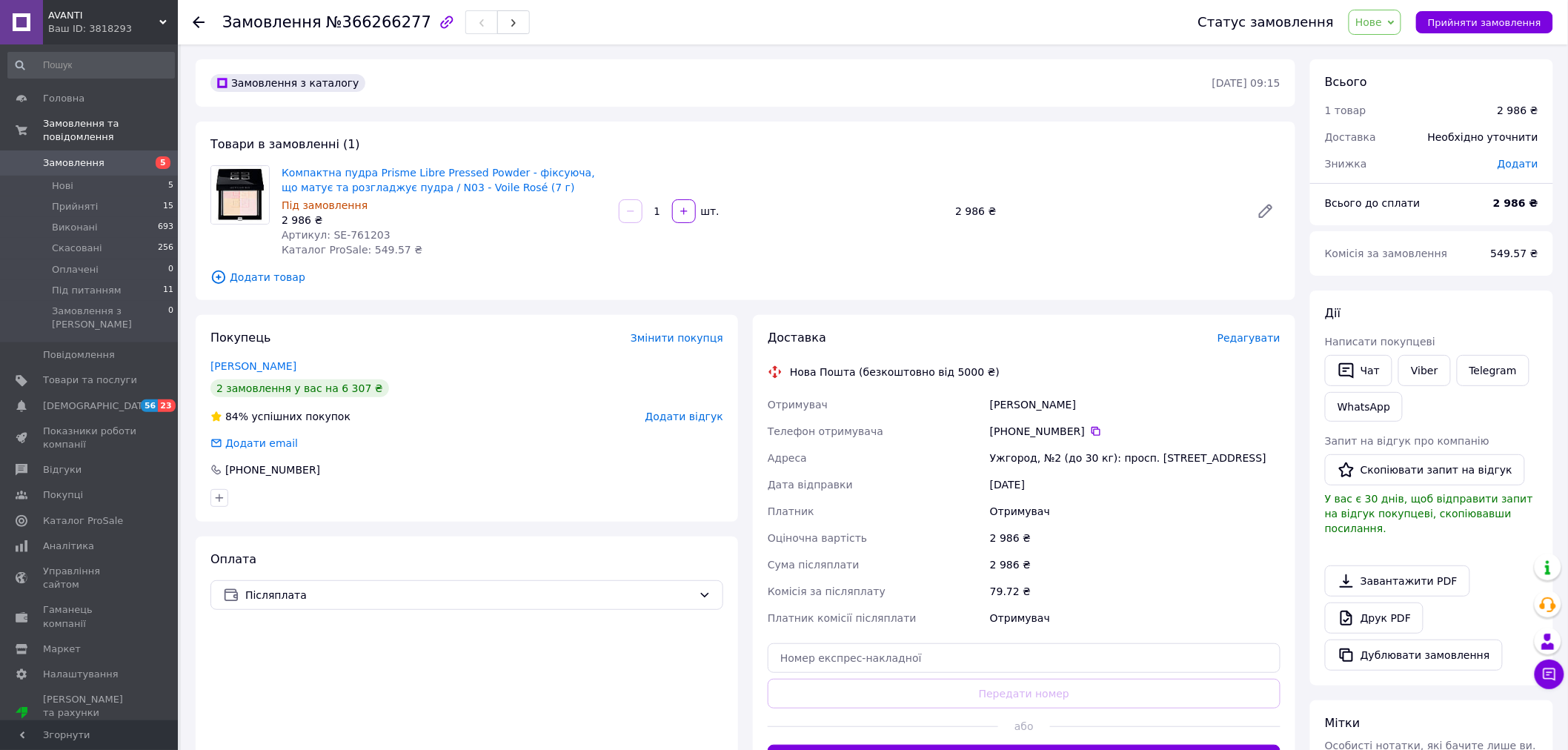
click at [353, 388] on div "2 замовлення у вас на 6 307 ₴" at bounding box center [300, 388] width 179 height 18
click at [224, 367] on link "Кирлик Наташа" at bounding box center [253, 366] width 86 height 12
click at [1433, 368] on link "Viber" at bounding box center [1425, 371] width 51 height 31
click at [329, 178] on link "Компактна пудра Prisme Libre Pressed Powder - фіксуюча, що матує та розгладжує …" at bounding box center [438, 179] width 313 height 27
click at [253, 364] on link "Кирлик Наташа" at bounding box center [253, 366] width 86 height 12
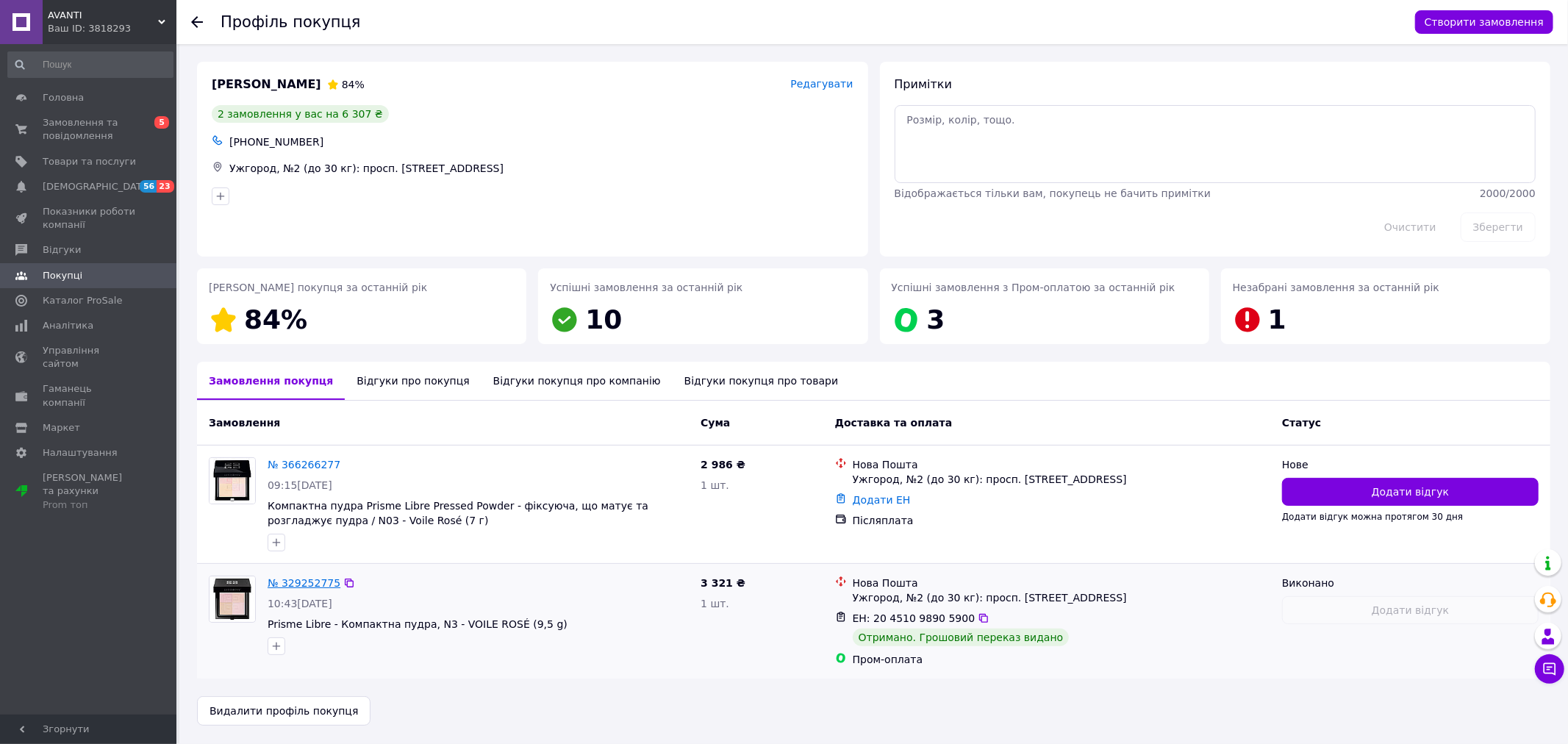
click at [288, 577] on link "№ 329252775" at bounding box center [303, 583] width 72 height 12
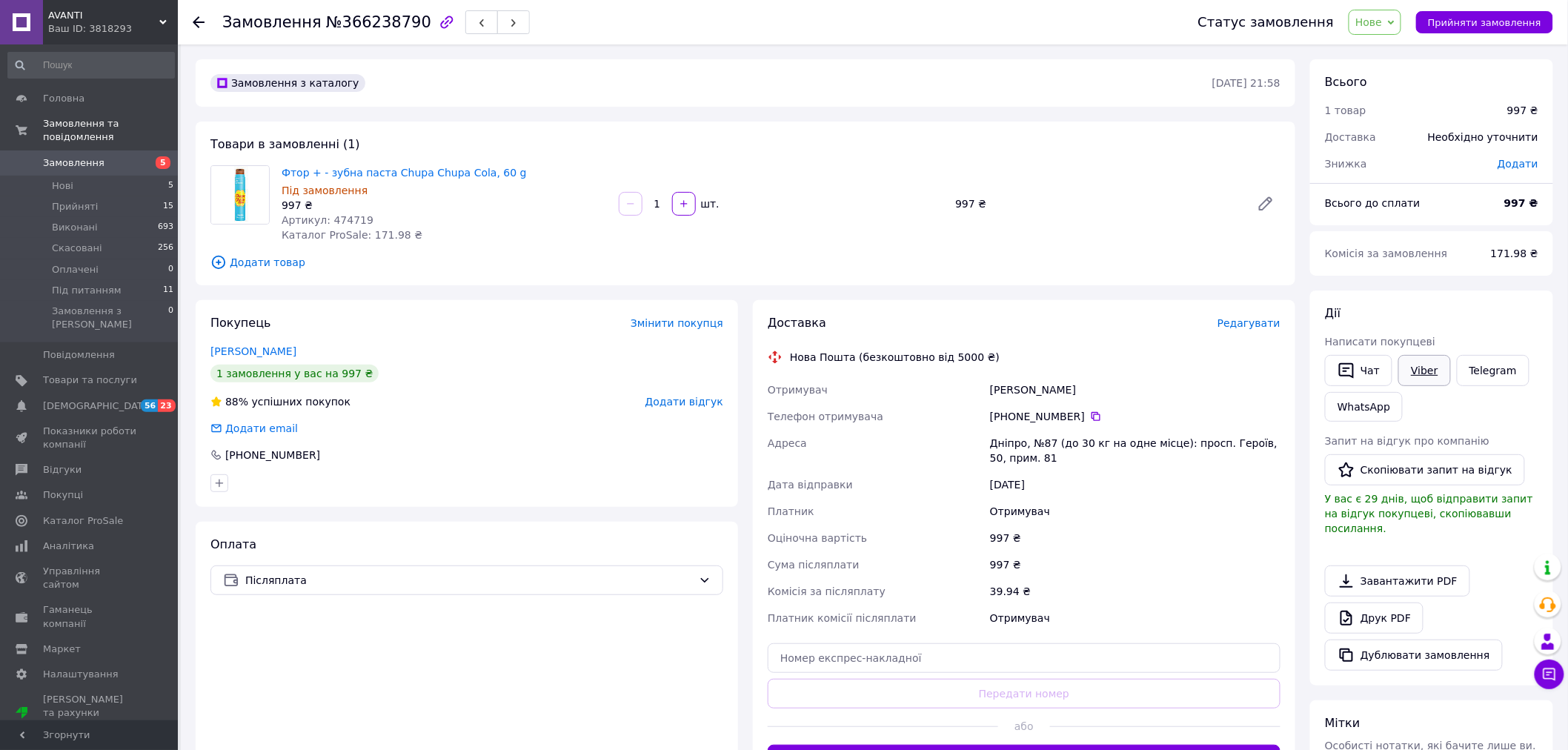
click at [1418, 372] on link "Viber" at bounding box center [1425, 371] width 51 height 31
click at [1291, 535] on div "Доставка Редагувати Нова Пошта (безкоштовно від 5000 ₴) Отримувач Марченко Богд…" at bounding box center [1024, 545] width 542 height 489
click at [76, 177] on li "Нові 5" at bounding box center [91, 186] width 182 height 21
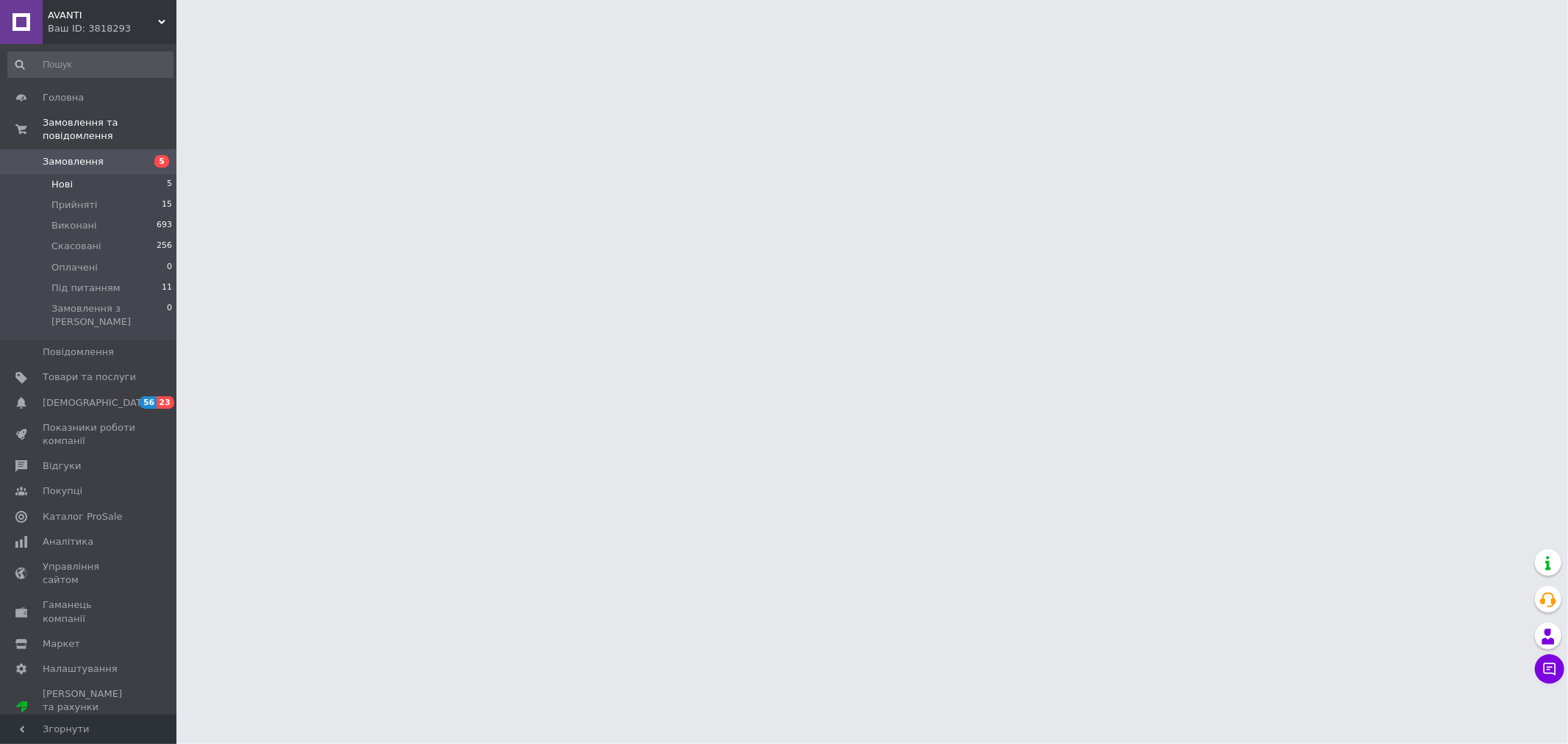
click at [116, 175] on li "Нові 5" at bounding box center [90, 185] width 180 height 20
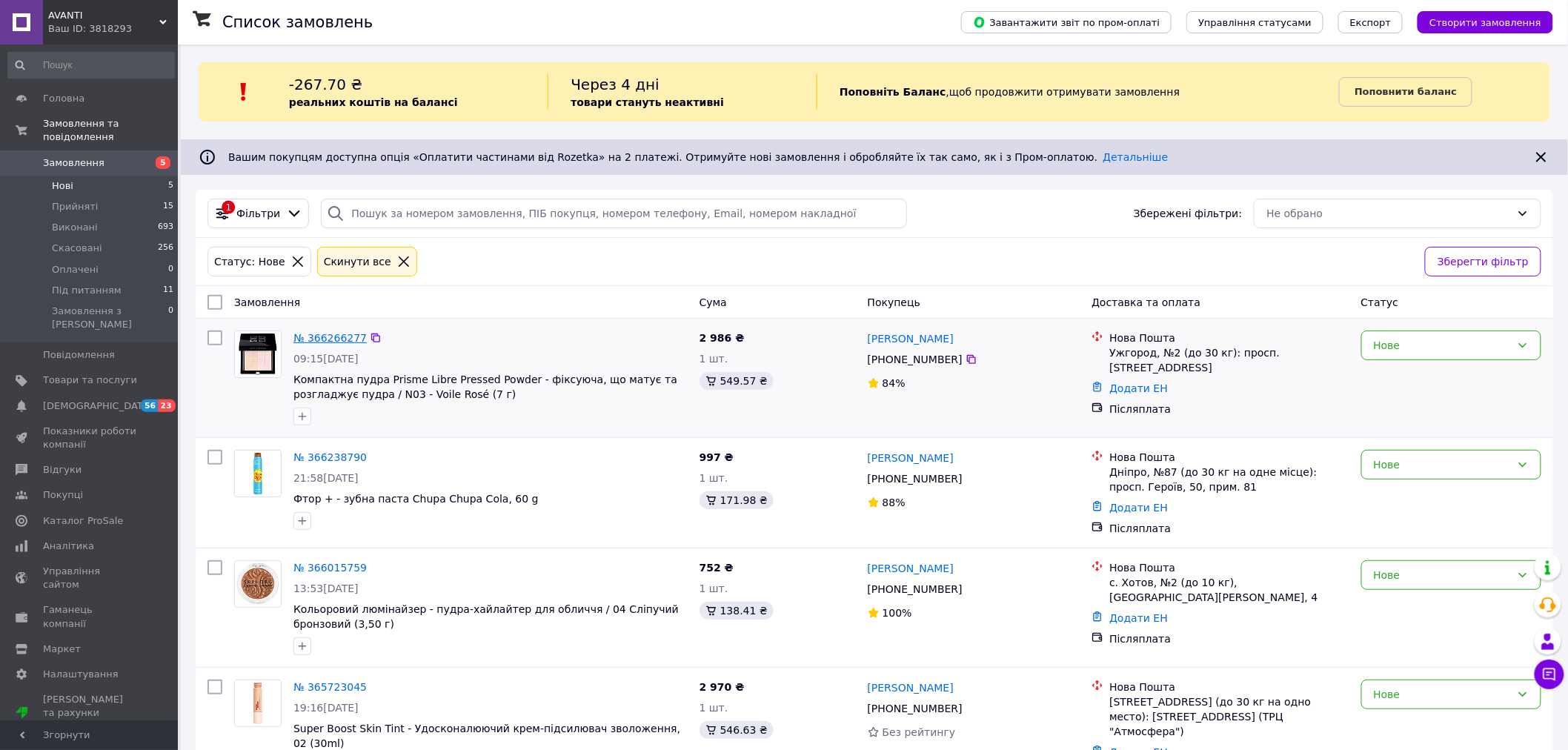
click at [341, 339] on link "№ 366266277" at bounding box center [330, 338] width 73 height 12
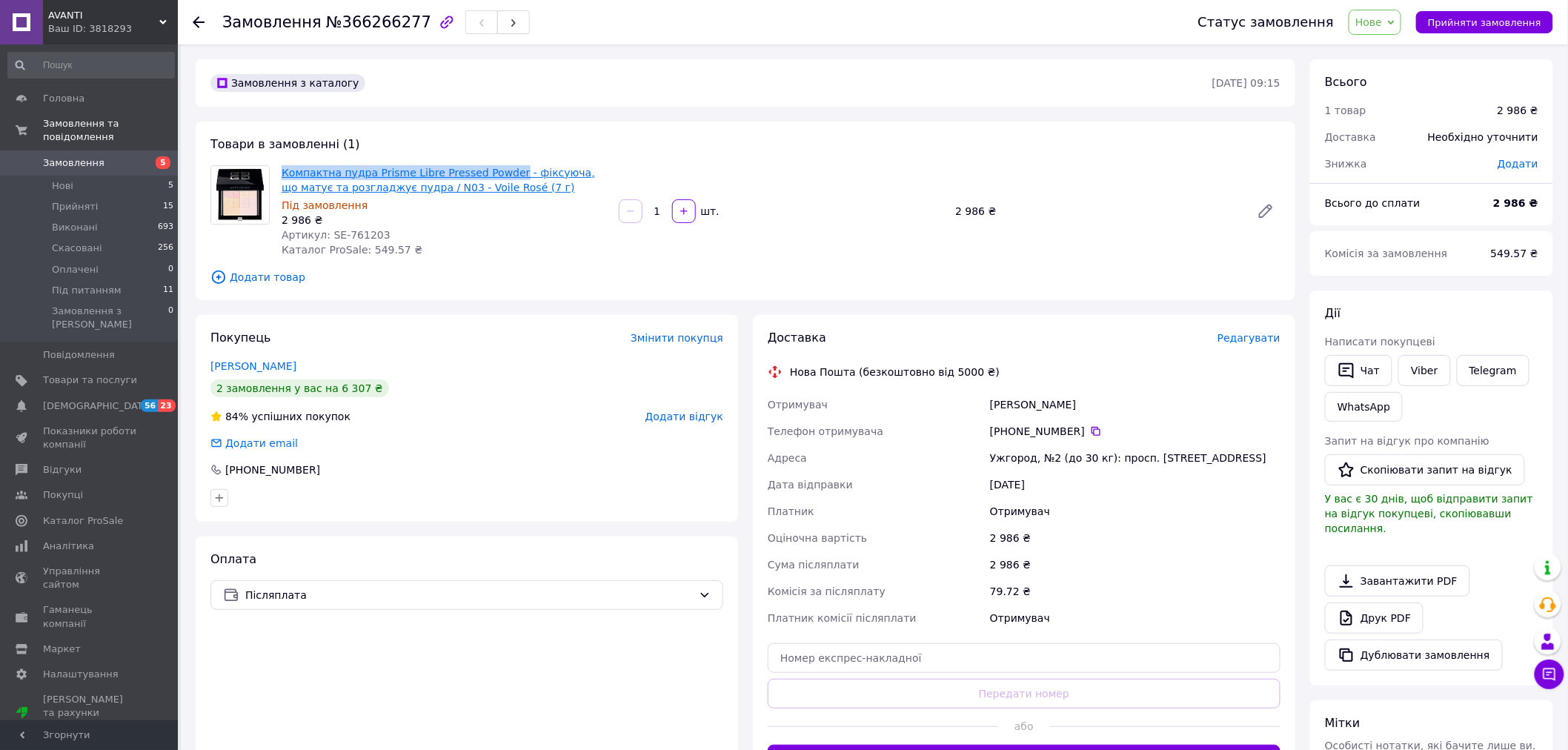
drag, startPoint x: 278, startPoint y: 171, endPoint x: 497, endPoint y: 176, distance: 219.1
click at [497, 176] on div "Компактна пудра Prisme Libre Pressed Powder - фіксуюча, що матує та розгладжує …" at bounding box center [444, 211] width 337 height 98
copy link "Компактна пудра Prisme Libre Pressed Powder"
click at [83, 176] on li "Нові 5" at bounding box center [91, 186] width 182 height 21
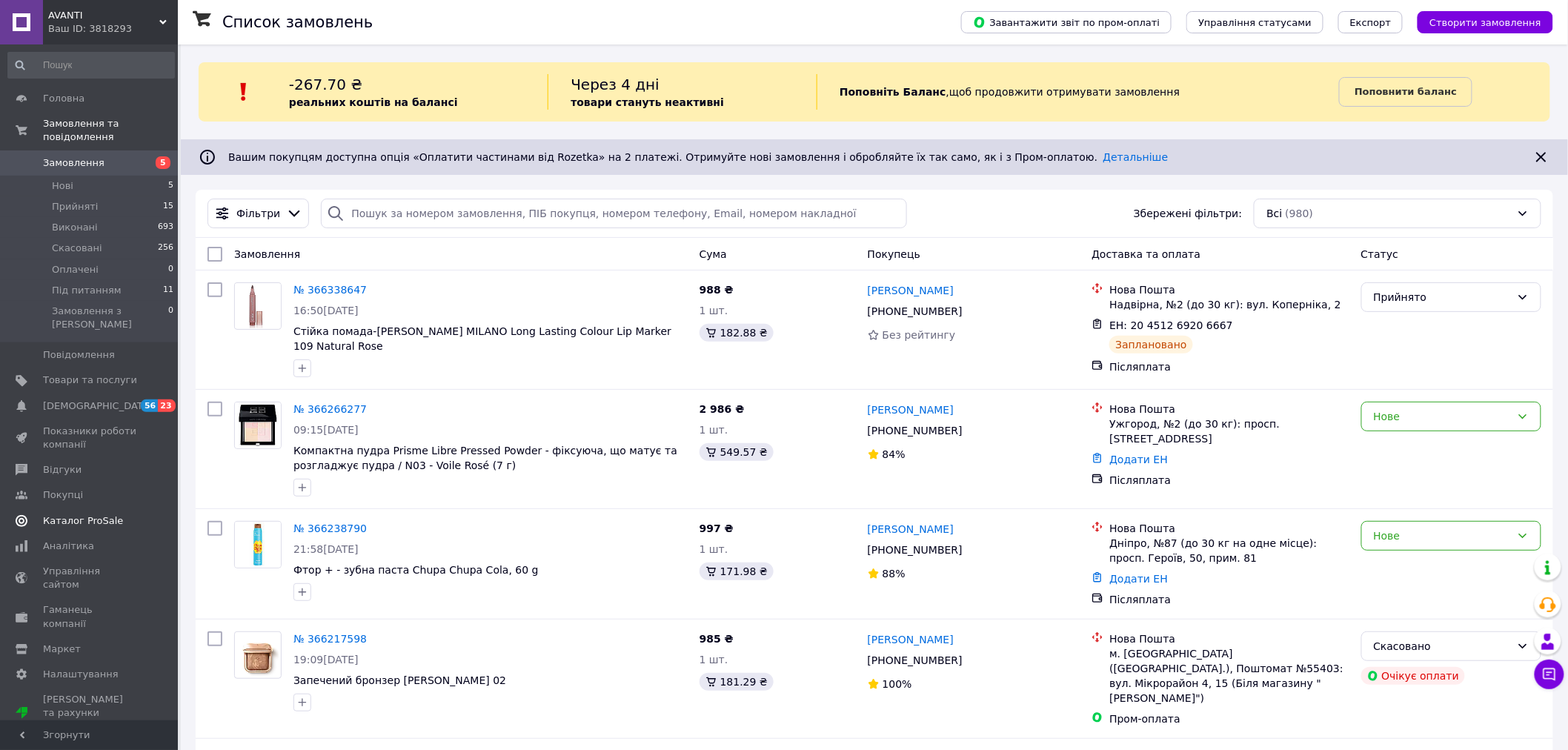
drag, startPoint x: 94, startPoint y: 327, endPoint x: 101, endPoint y: 327, distance: 7.0
click at [94, 348] on span "Повідомлення" at bounding box center [79, 355] width 72 height 14
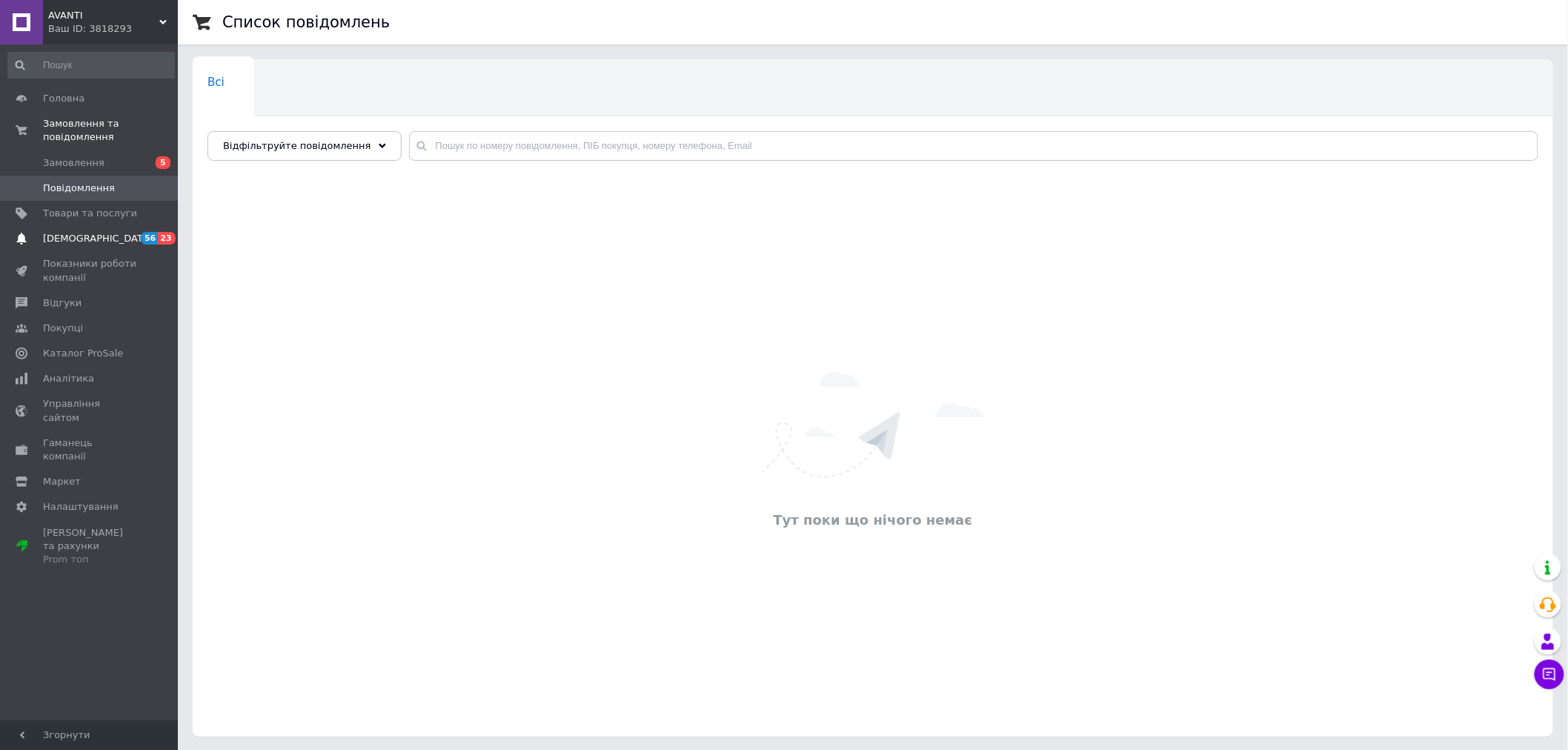
click at [94, 232] on span "[DEMOGRAPHIC_DATA]" at bounding box center [98, 239] width 110 height 14
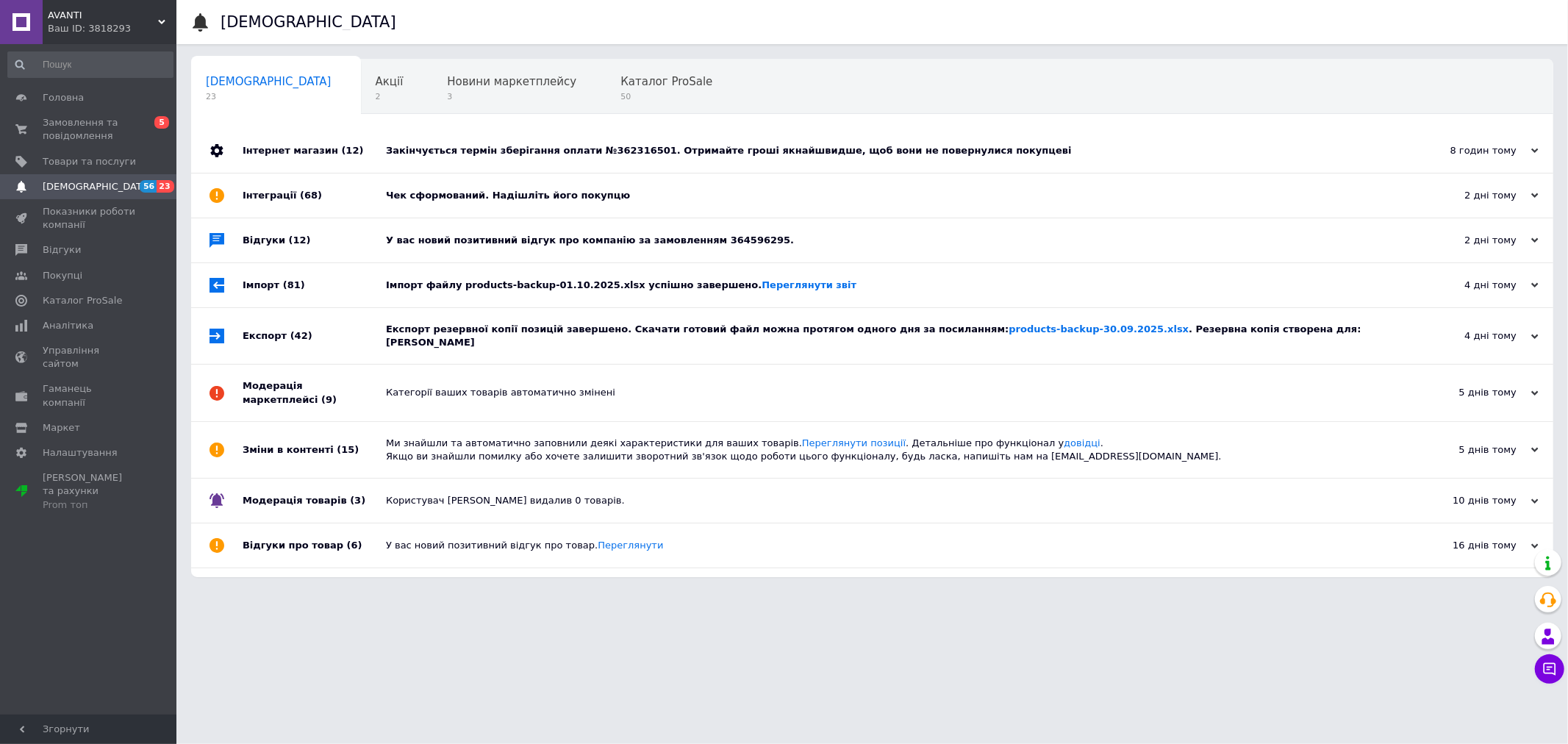
click at [569, 291] on div "Імпорт файлу products-backup-01.10.2025.xlsx успішно завершено. Переглянути звіт" at bounding box center [888, 285] width 1005 height 14
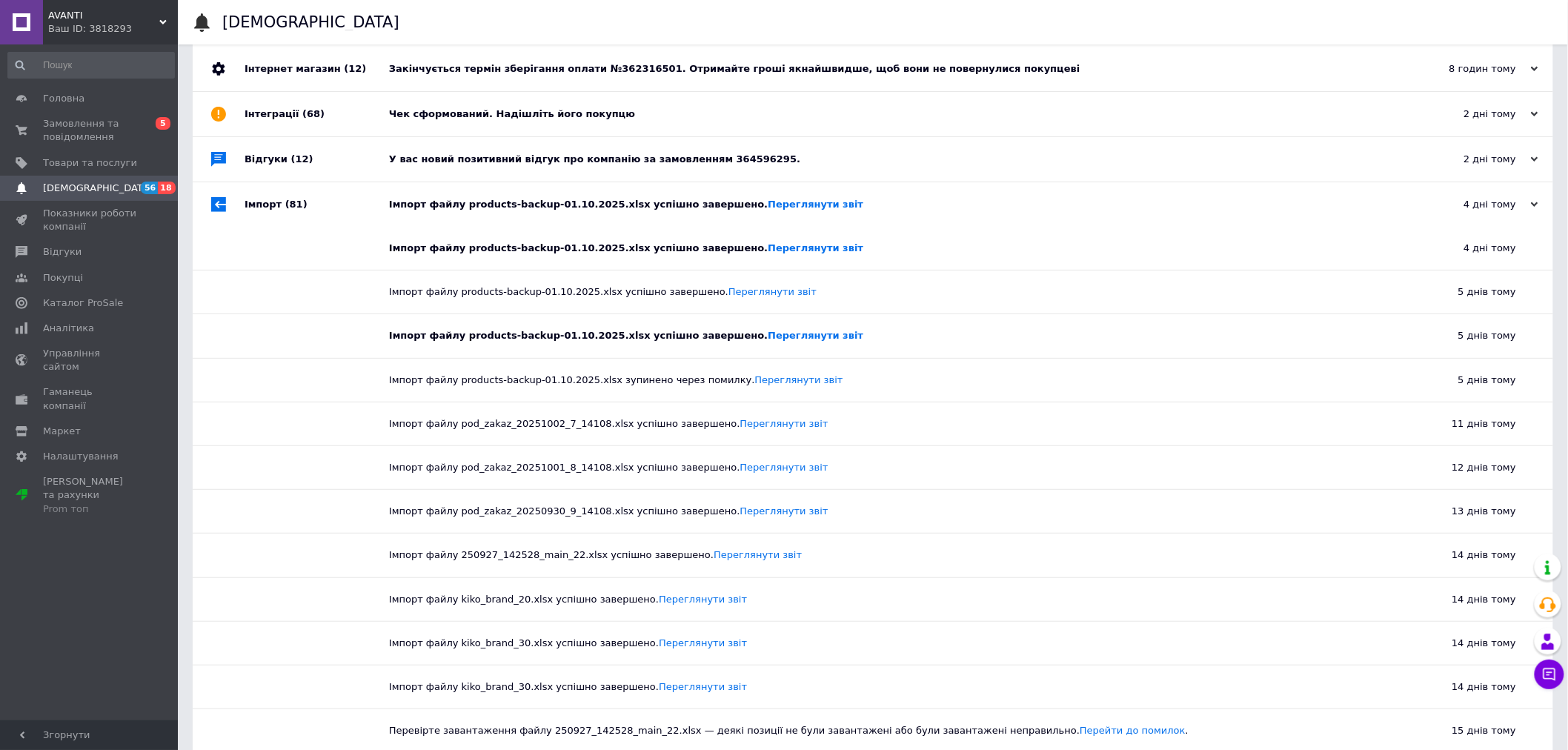
scroll to position [82, 0]
click at [300, 206] on div "Імпорт (81)" at bounding box center [317, 205] width 144 height 45
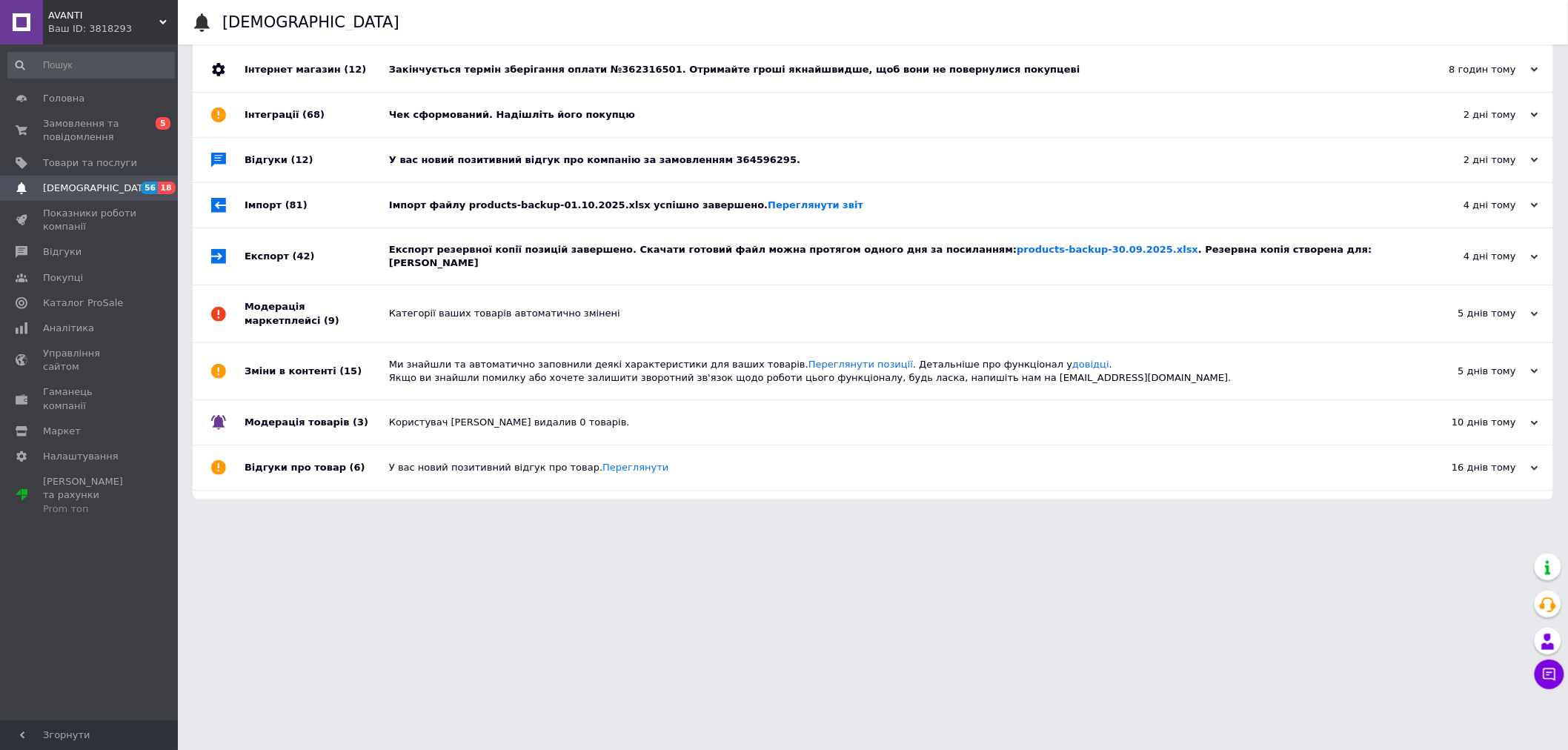
click at [439, 255] on div "Експорт резервної копії позицій завершено. Скачати готовий файл можна протягом …" at bounding box center [889, 256] width 1002 height 27
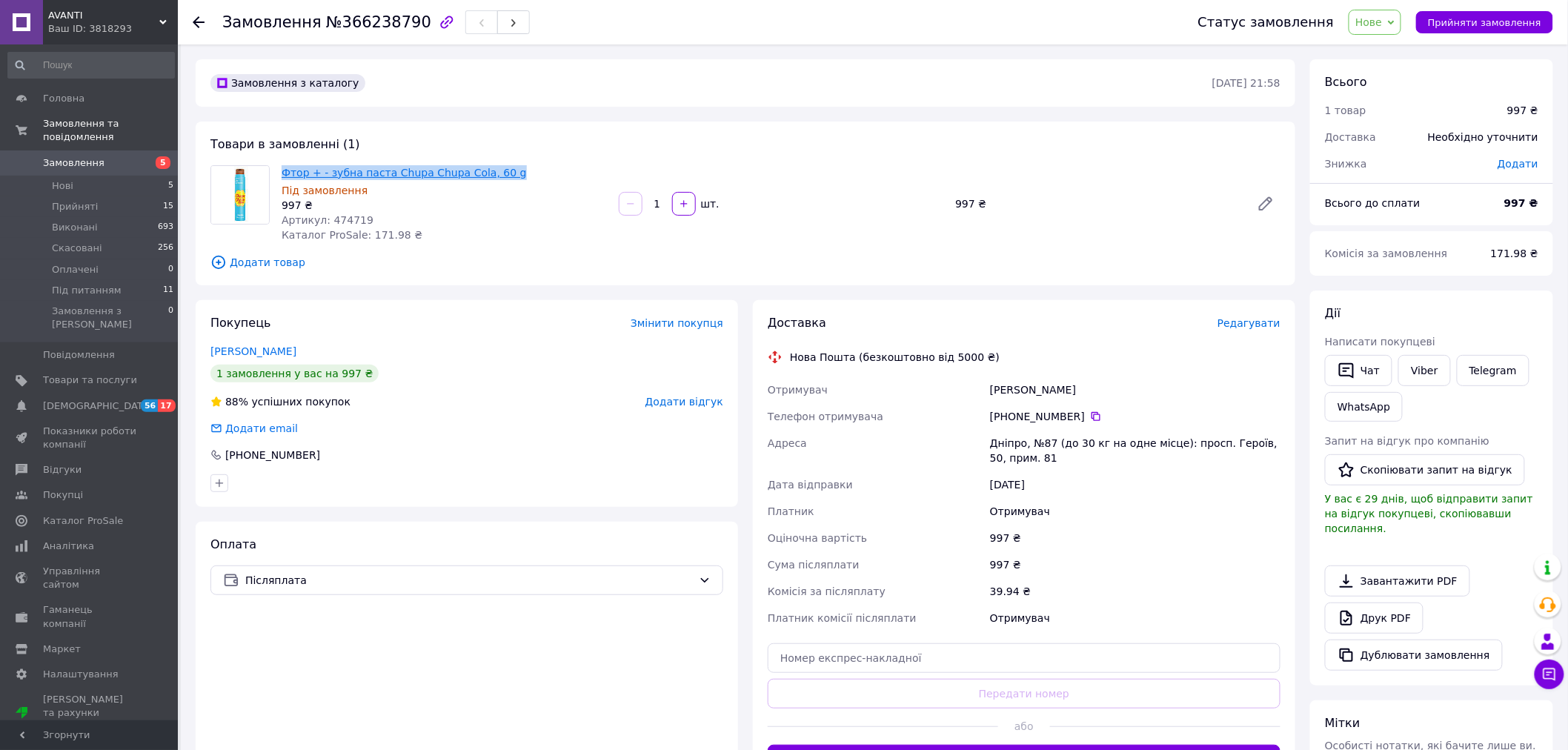
drag, startPoint x: 512, startPoint y: 175, endPoint x: 280, endPoint y: 173, distance: 232.0
click at [282, 173] on span "Фтор + - зубна паста Chupa Chupa Cola, 60 g" at bounding box center [444, 172] width 325 height 15
copy link "Фтор + - зубна паста Chupa Chupa Cola, 60 g"
drag, startPoint x: 364, startPoint y: 168, endPoint x: 372, endPoint y: 168, distance: 8.0
click at [365, 168] on link "Фтор + - зубна паста Chupa Chupa Cola, 60 g" at bounding box center [404, 172] width 245 height 12
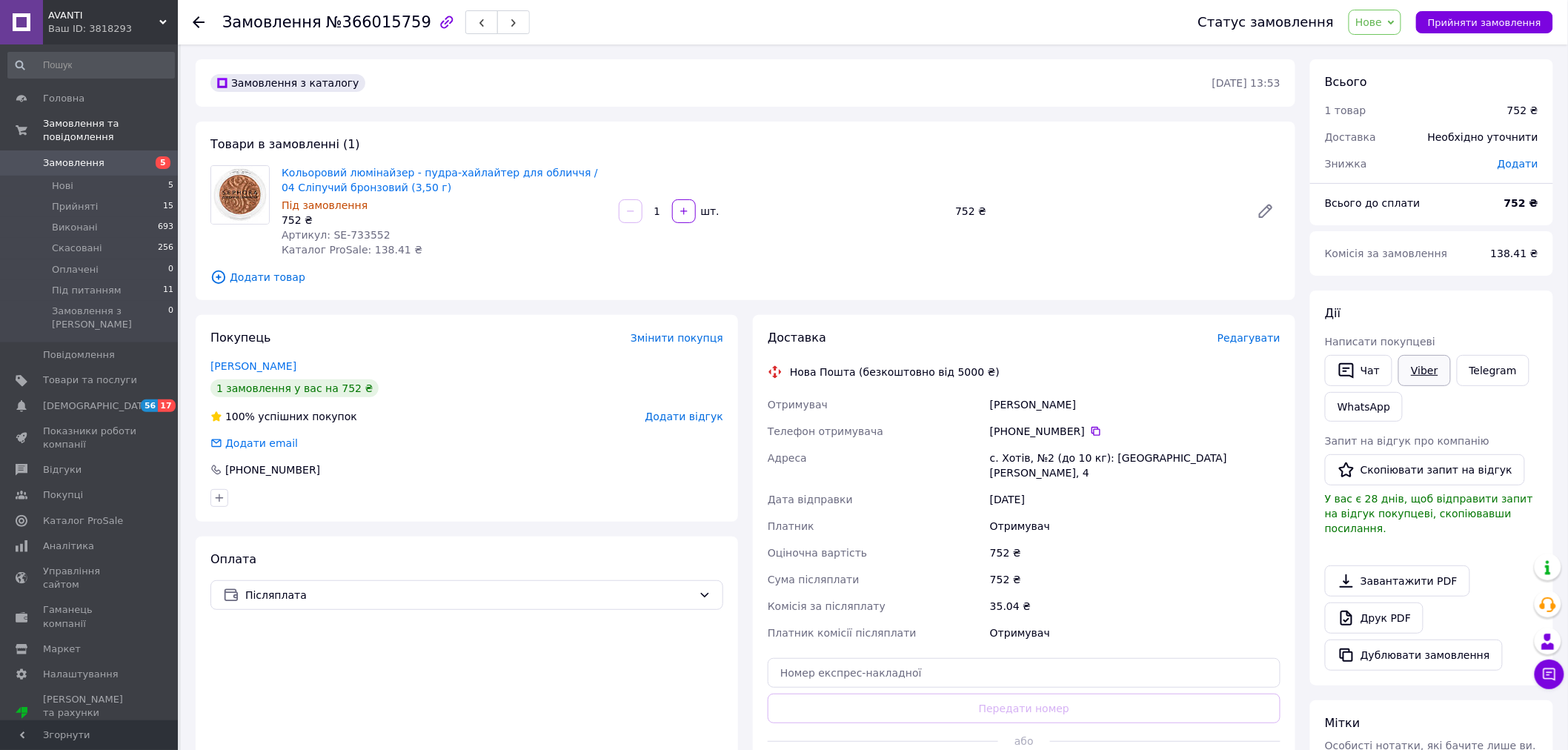
click at [1425, 372] on link "Viber" at bounding box center [1425, 371] width 51 height 31
click at [409, 176] on link "Кольоровий люмінайзер - пудра-хайлайтер для обличчя / 04 Сліпучий бронзовий (3,…" at bounding box center [439, 179] width 317 height 27
click at [1424, 368] on link "Viber" at bounding box center [1425, 371] width 51 height 31
click at [361, 177] on link "Super Boost Skin Tint - Удосконалюючий крем-підсилювач зволоження, 02 (30ml)" at bounding box center [439, 179] width 314 height 27
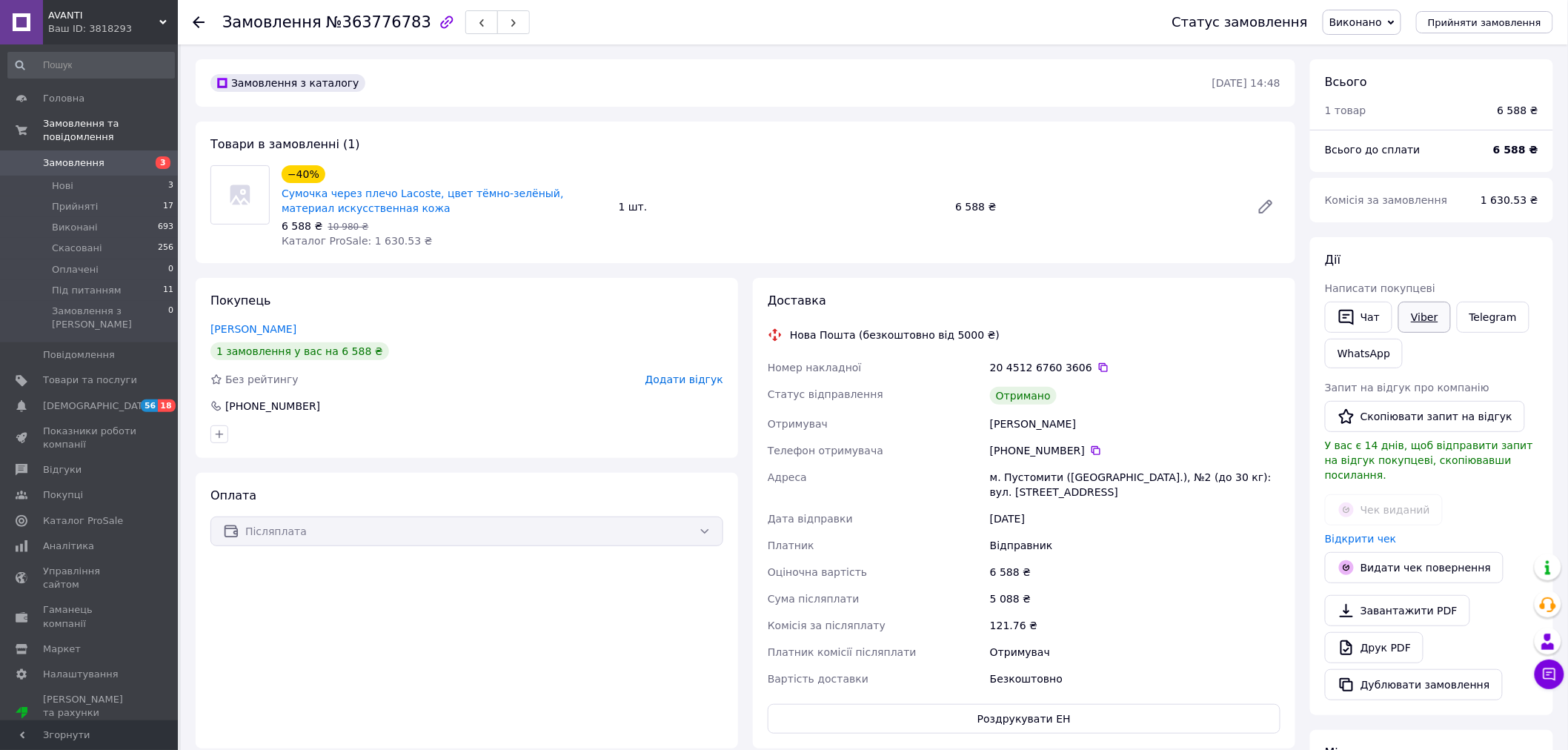
click at [1433, 314] on link "Viber" at bounding box center [1425, 317] width 51 height 31
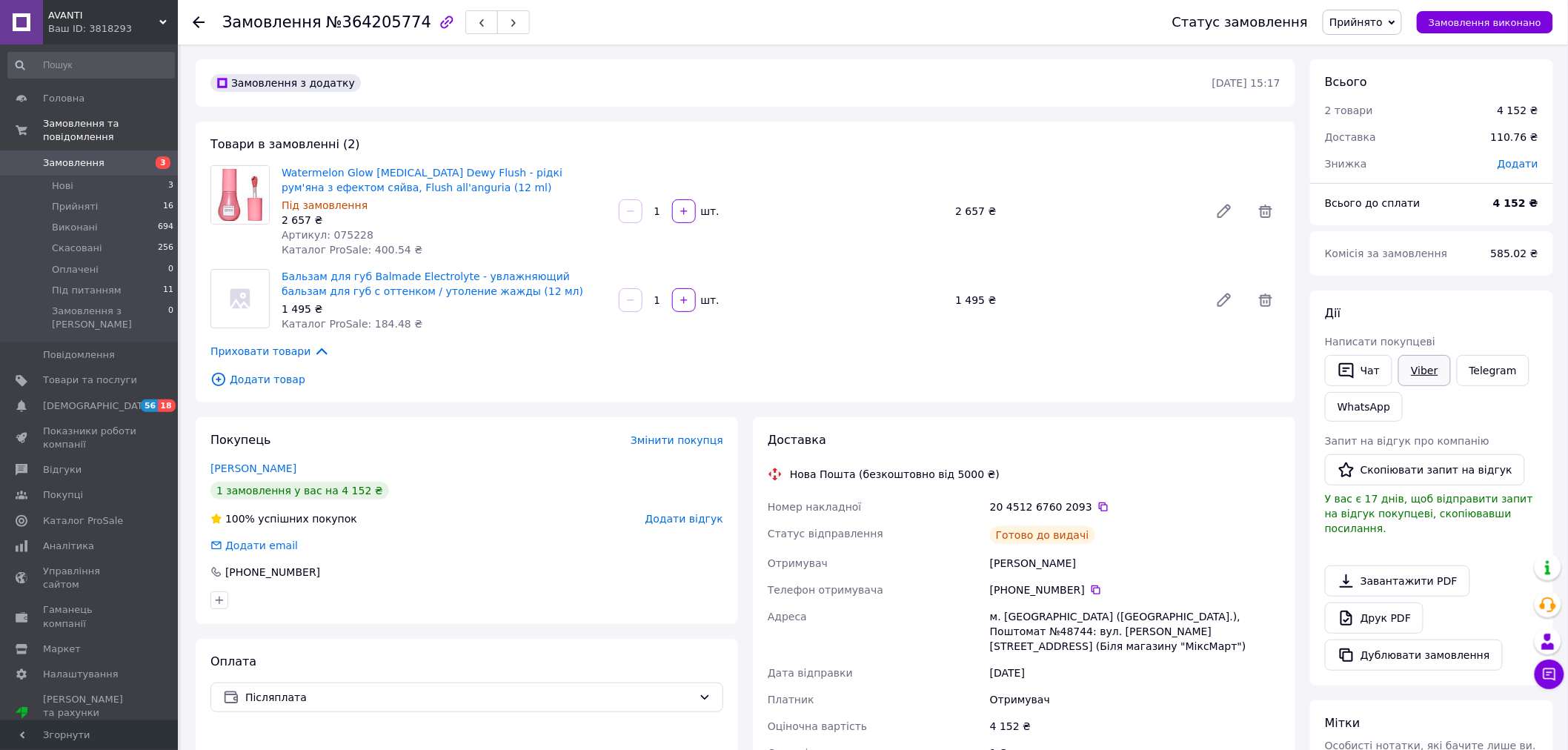
click at [1432, 372] on link "Viber" at bounding box center [1425, 371] width 51 height 31
drag, startPoint x: 1234, startPoint y: 494, endPoint x: 1202, endPoint y: 475, distance: 37.2
click at [1234, 494] on div "20 4512 6760 2093" at bounding box center [1135, 506] width 296 height 27
click at [1098, 505] on icon at bounding box center [1104, 507] width 12 height 12
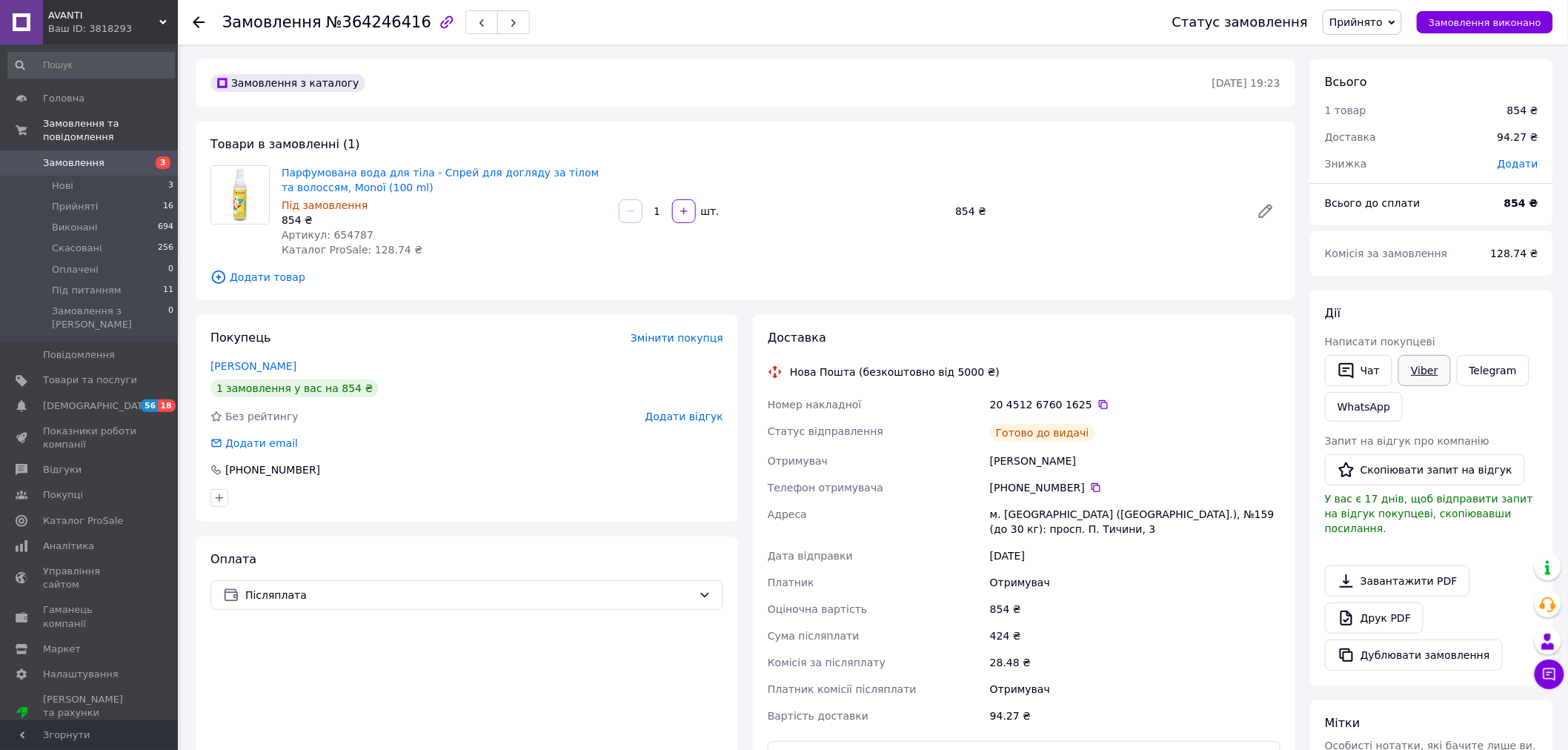
click at [1418, 359] on link "Viber" at bounding box center [1425, 371] width 51 height 31
drag, startPoint x: 1219, startPoint y: 620, endPoint x: 1122, endPoint y: 501, distance: 153.5
click at [1219, 622] on div "424 ₴" at bounding box center [1135, 635] width 296 height 27
click at [1098, 402] on icon at bounding box center [1104, 405] width 12 height 12
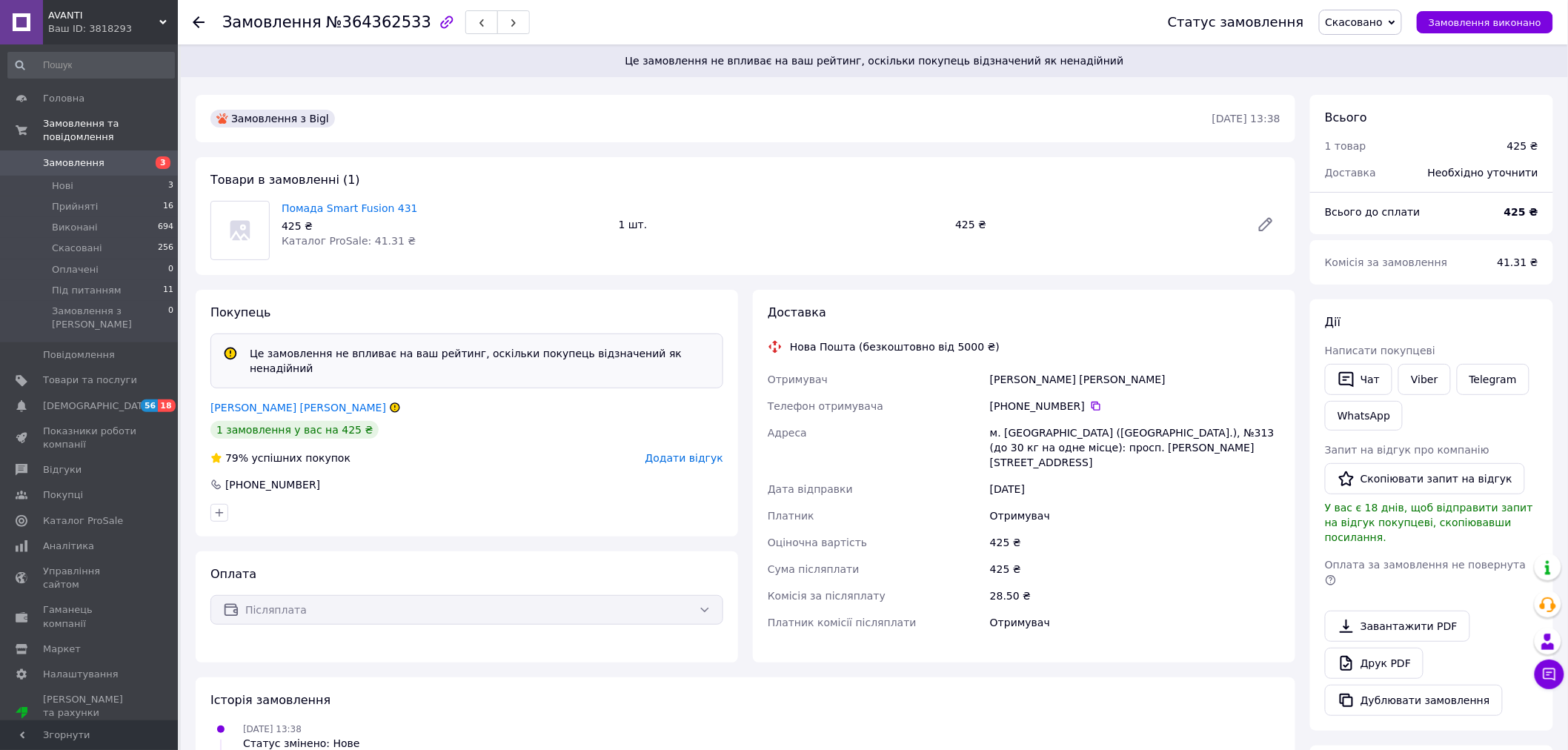
click at [987, 78] on div "Замовлення №364362533 Статус замовлення Скасовано Прийнято Виконано Оплачено Пі…" at bounding box center [875, 572] width 1388 height 1054
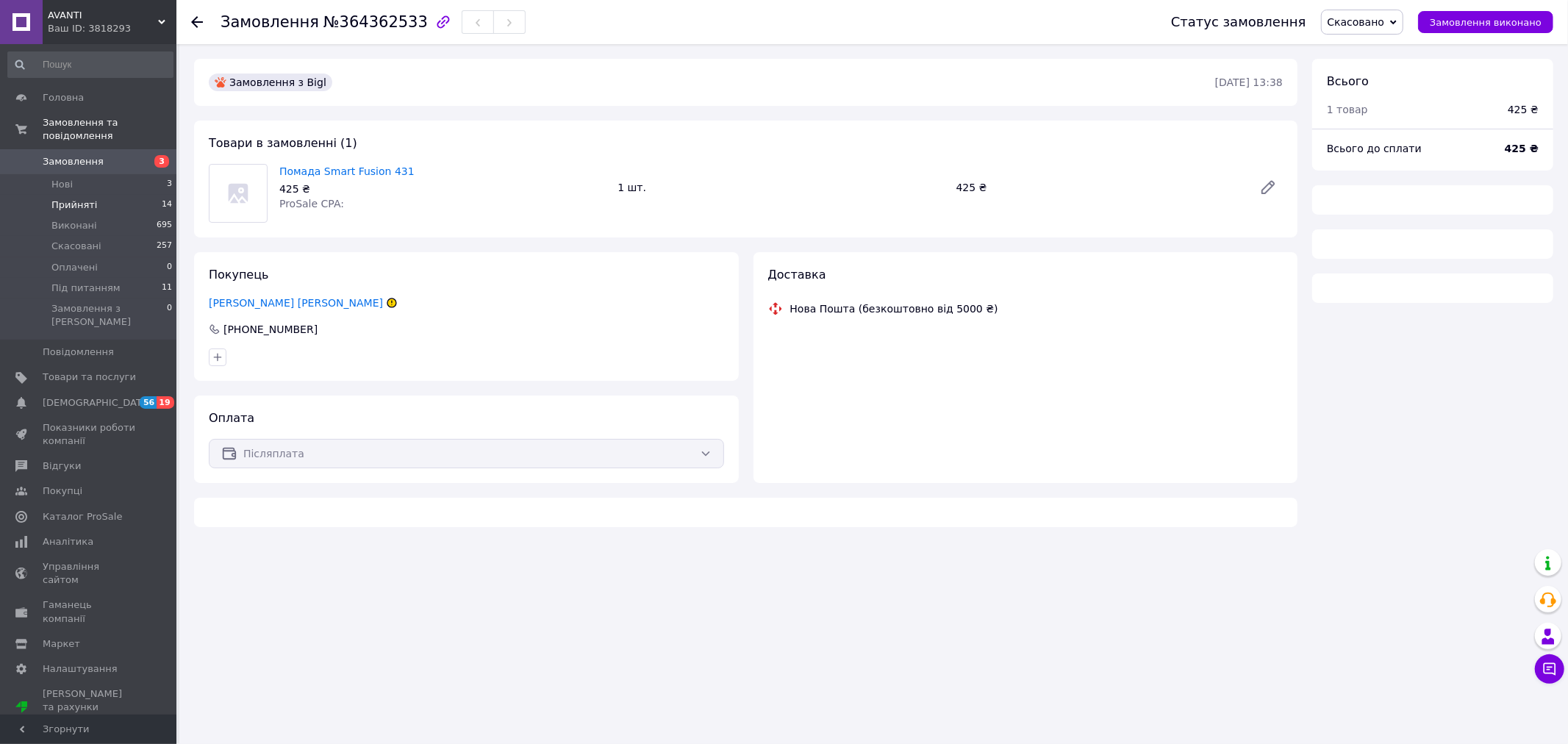
click at [78, 198] on span "Прийняті" at bounding box center [74, 205] width 46 height 14
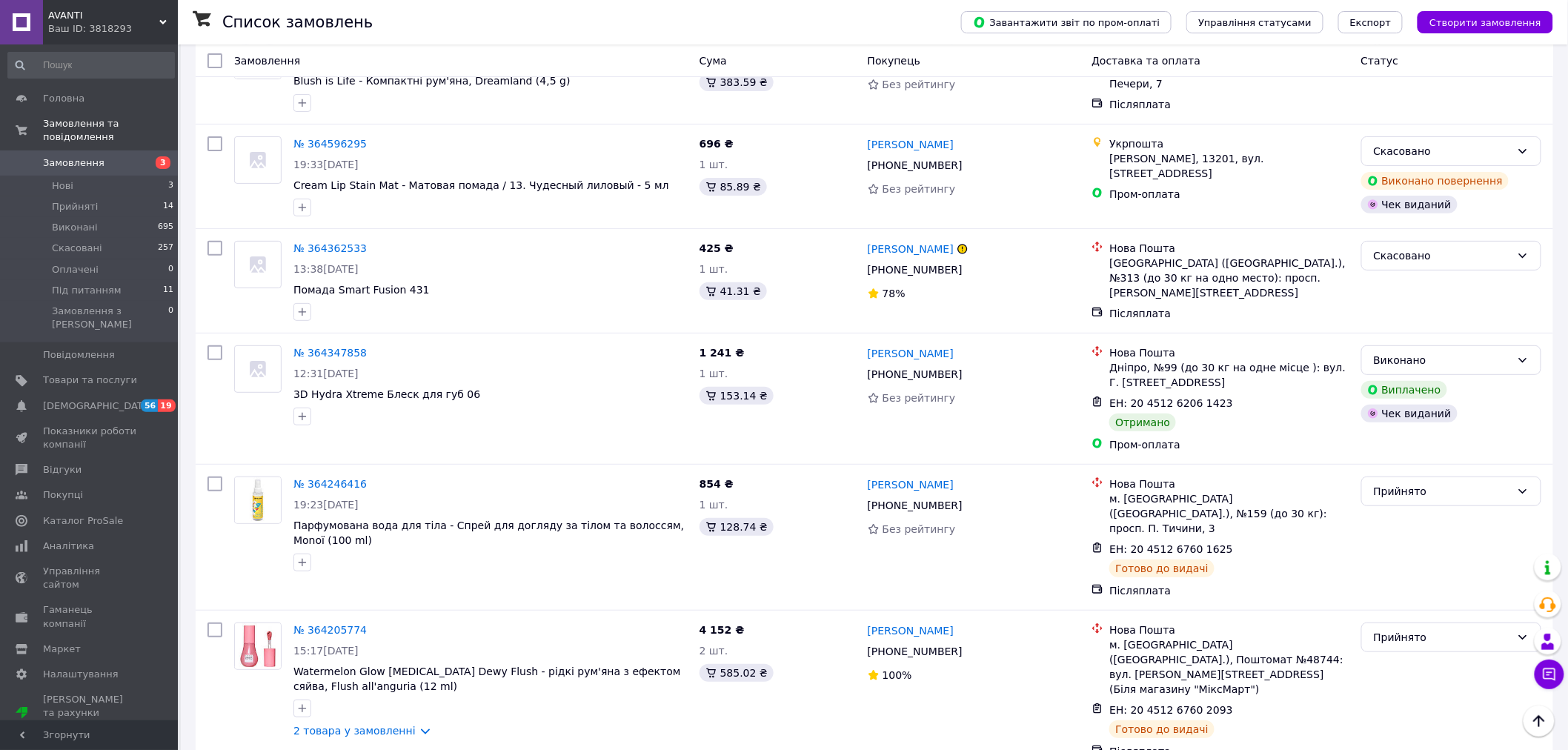
scroll to position [2634, 0]
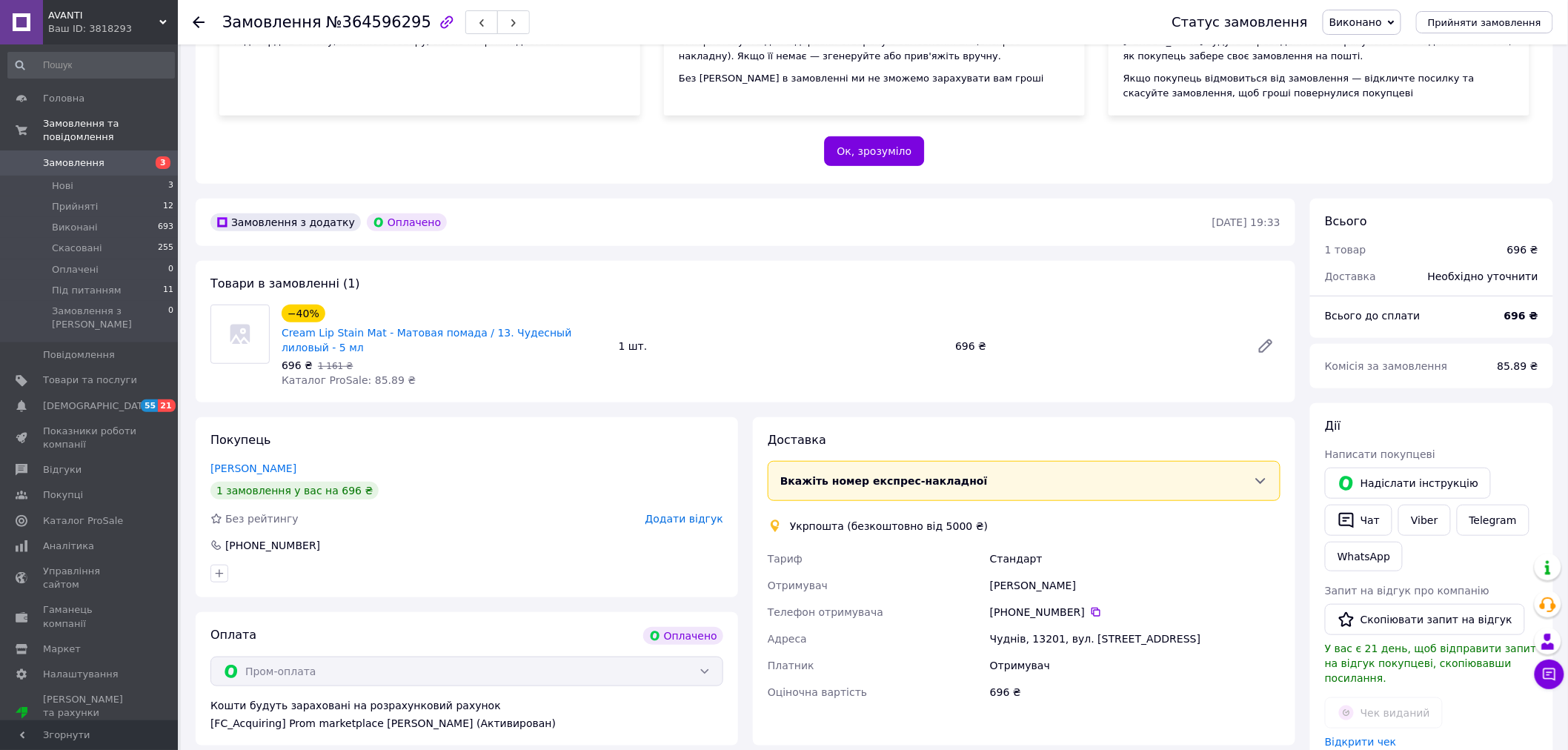
scroll to position [247, 0]
